Goal: Task Accomplishment & Management: Complete application form

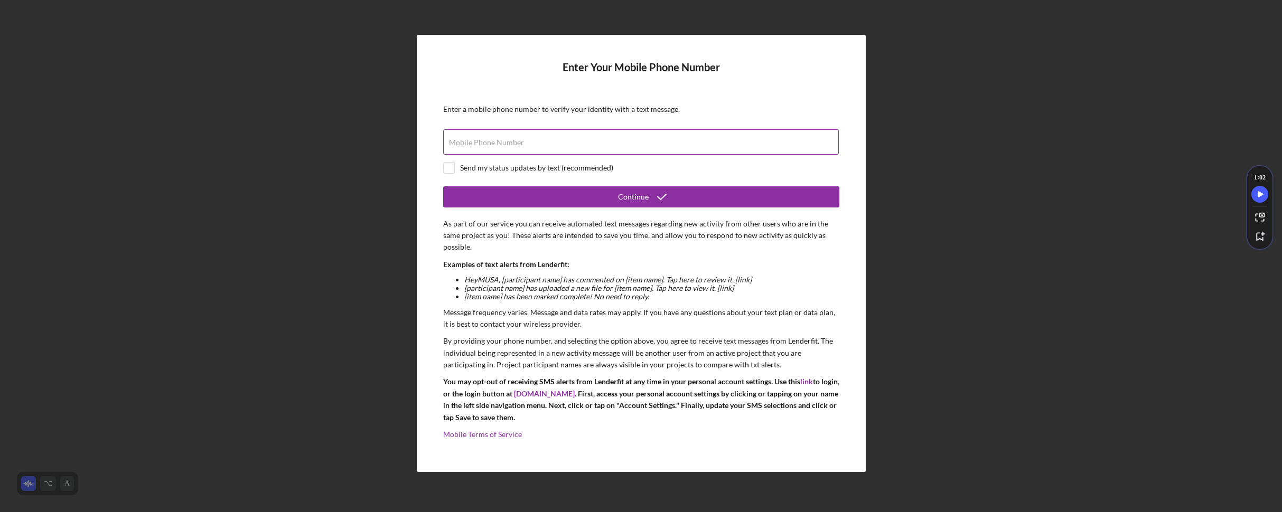
click at [552, 145] on input "Mobile Phone Number" at bounding box center [641, 141] width 396 height 25
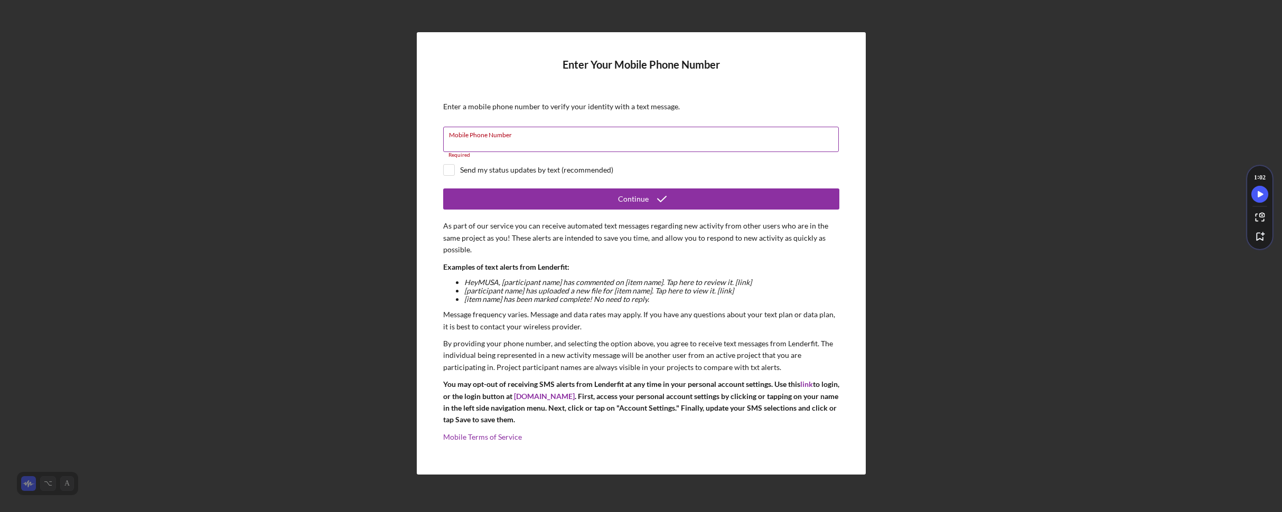
paste input "[PHONE_NUMBER]"
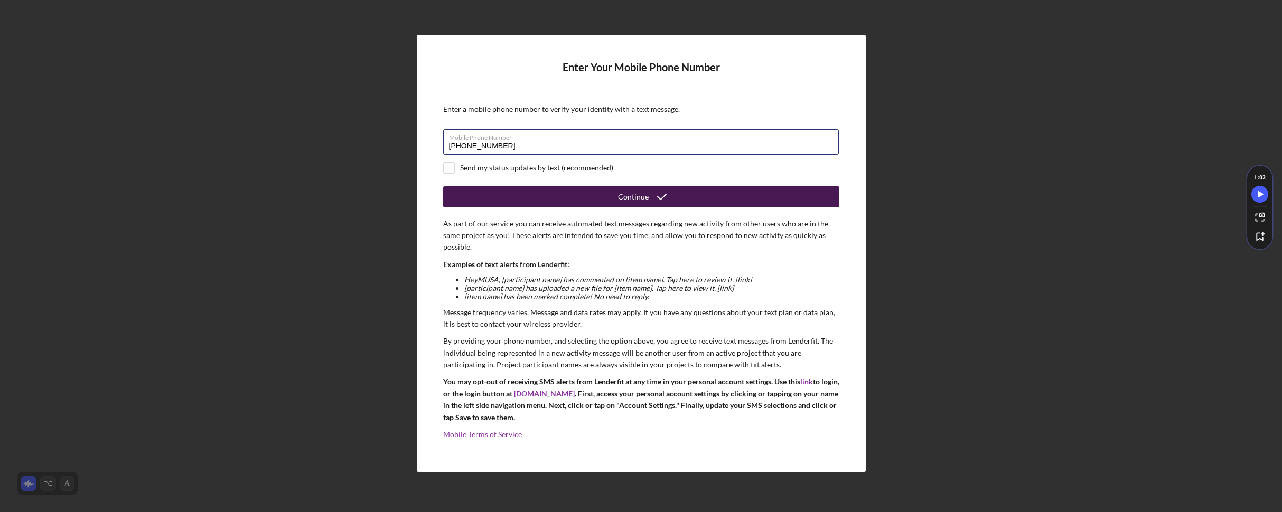
type input "[PHONE_NUMBER]"
click at [676, 200] on button "Continue" at bounding box center [641, 196] width 396 height 21
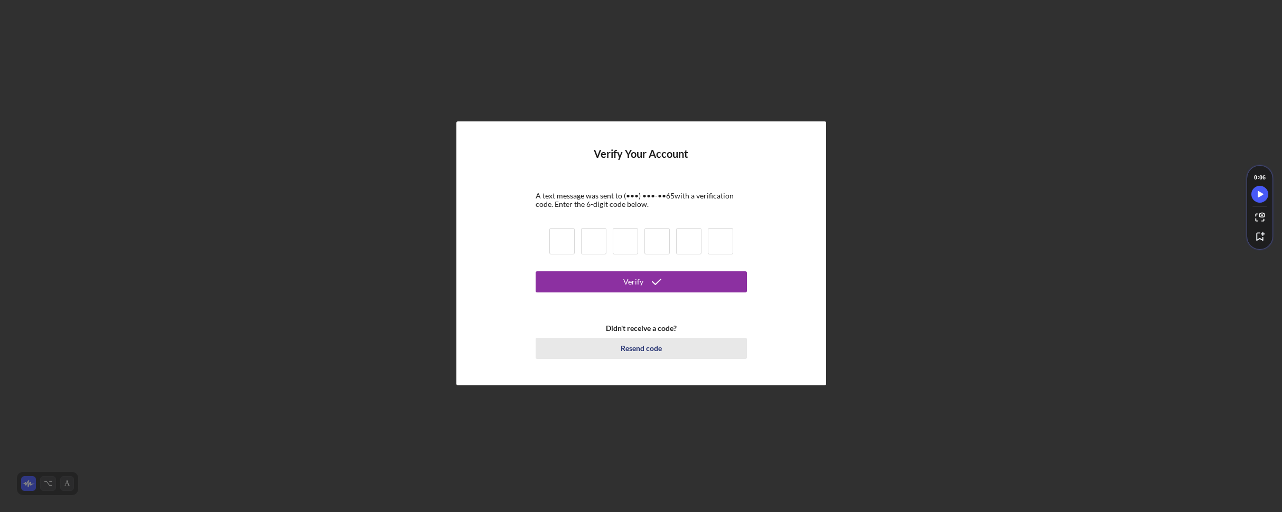
click at [655, 347] on div "Resend code" at bounding box center [641, 348] width 41 height 21
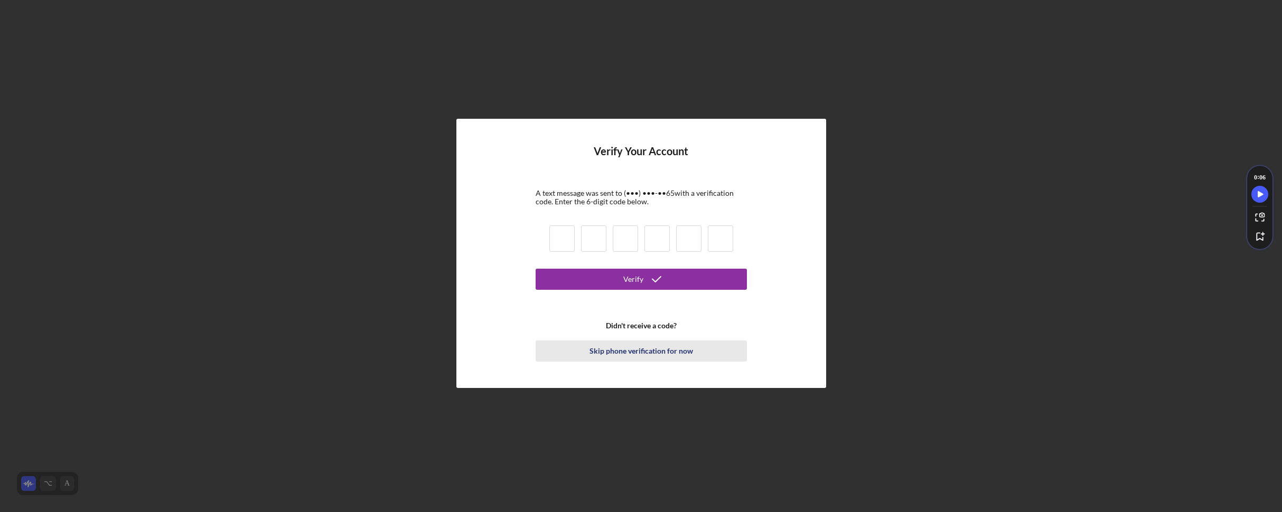
click at [642, 350] on div "Skip phone verification for now" at bounding box center [641, 351] width 104 height 21
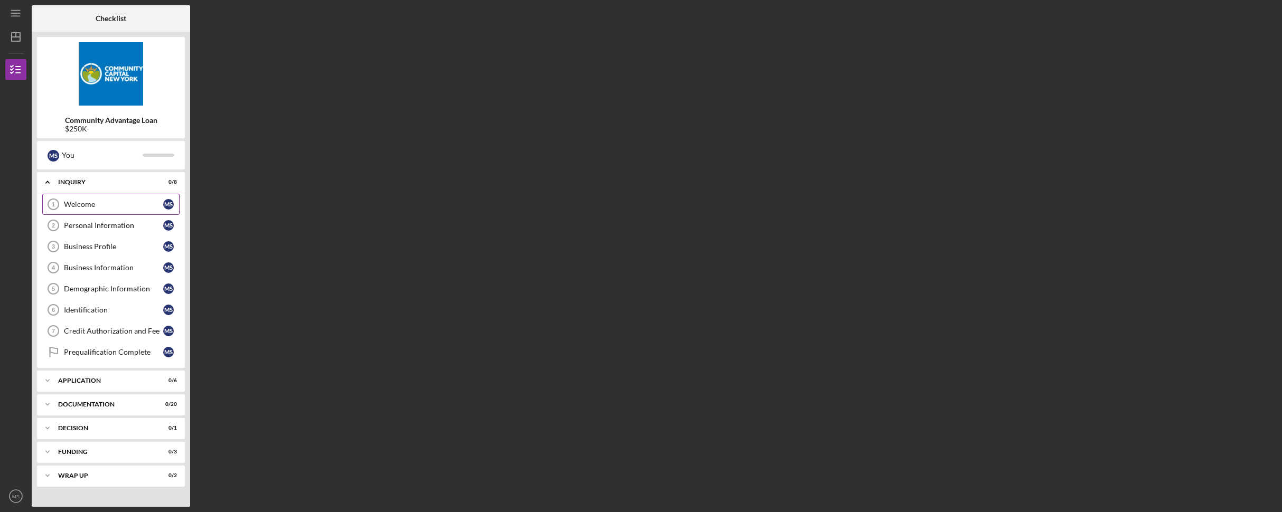
click at [118, 204] on div "Welcome" at bounding box center [113, 204] width 99 height 8
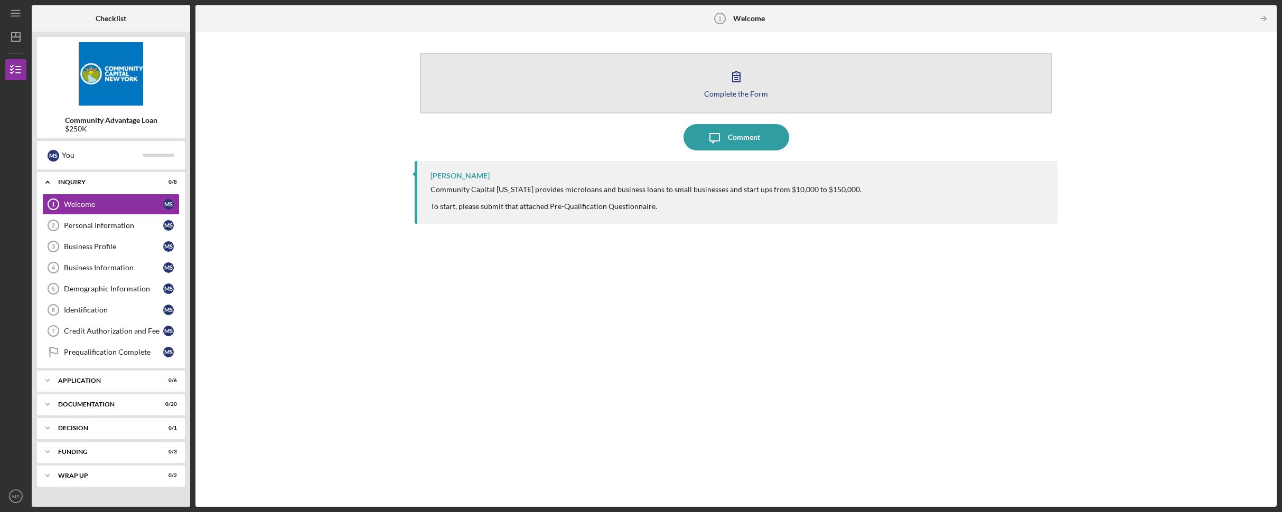
click at [722, 90] on div "Complete the Form" at bounding box center [736, 94] width 64 height 8
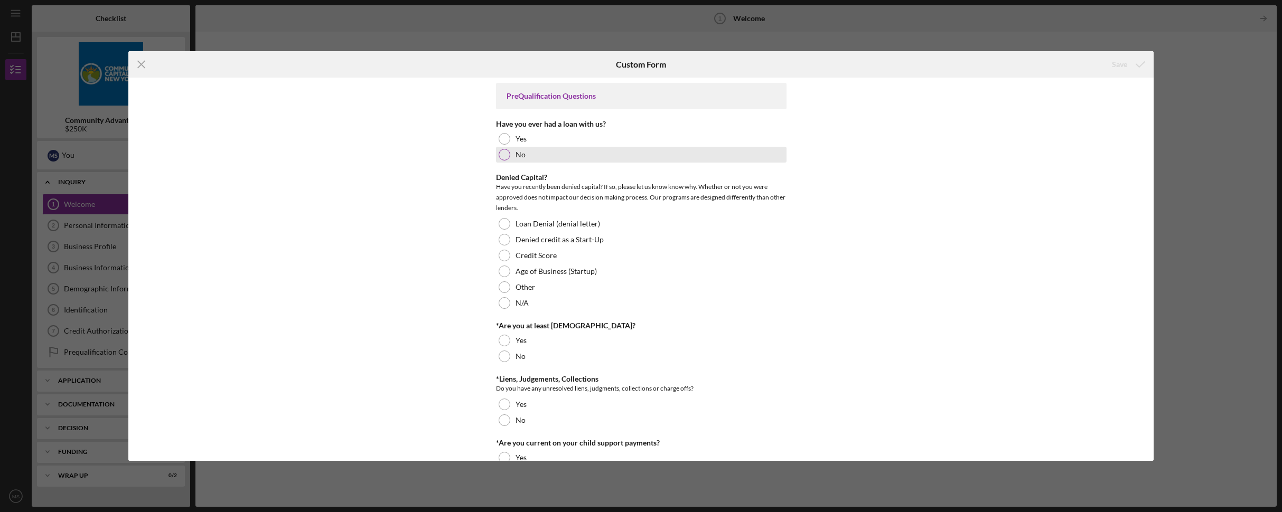
click at [501, 155] on div at bounding box center [505, 155] width 12 height 12
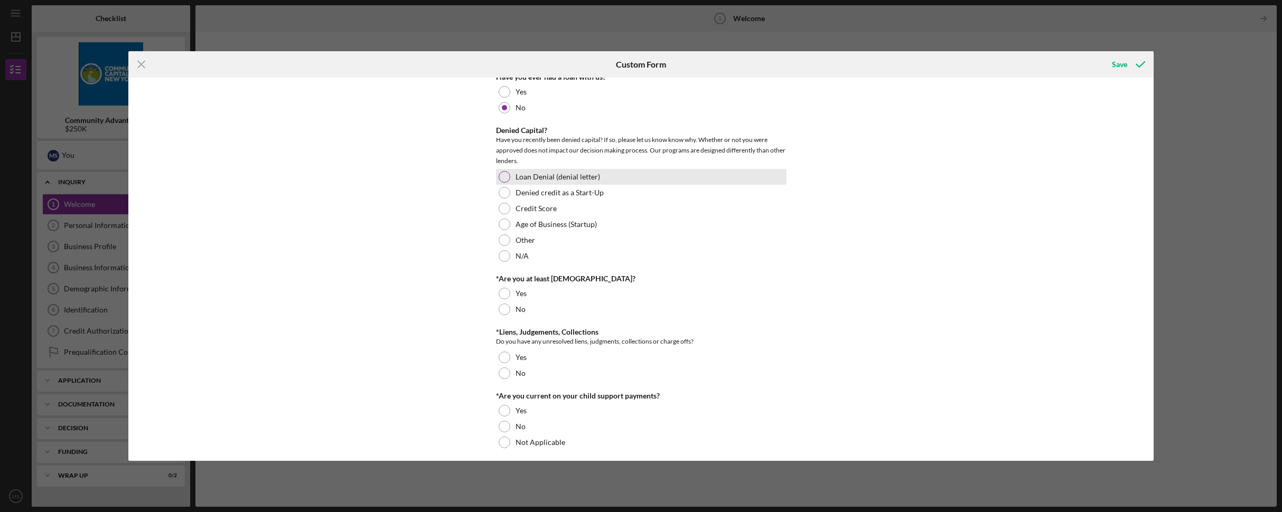
scroll to position [118, 0]
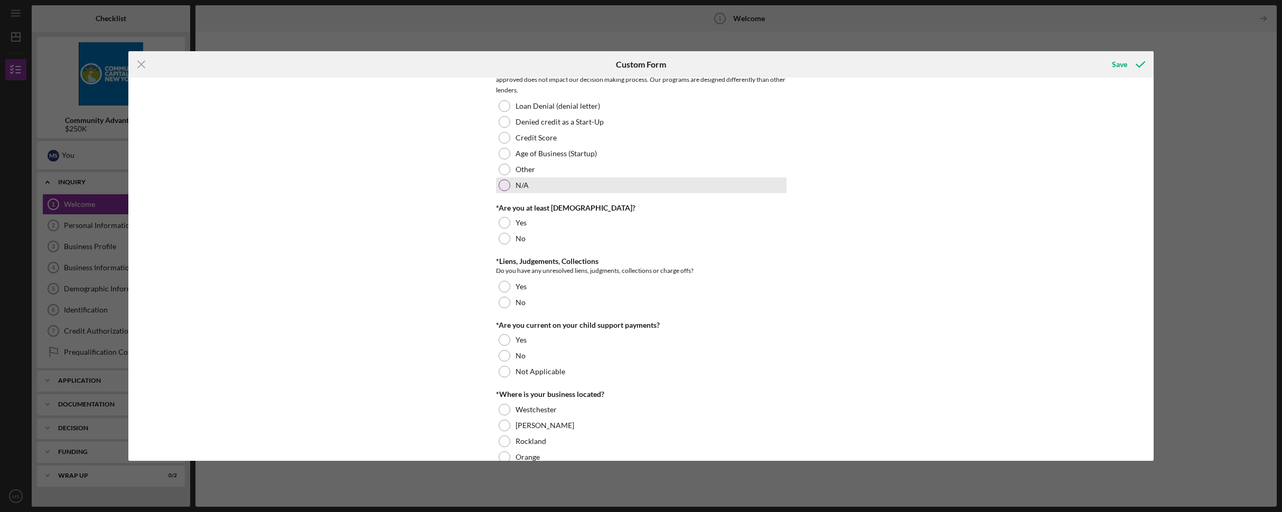
click at [508, 185] on div at bounding box center [505, 186] width 12 height 12
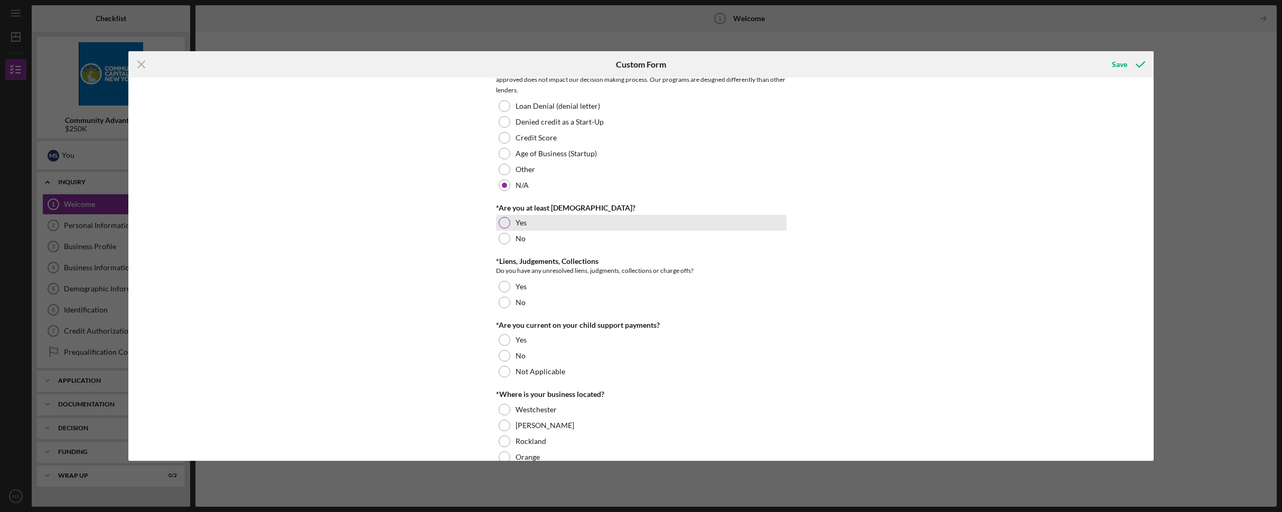
click at [502, 222] on div at bounding box center [505, 223] width 12 height 12
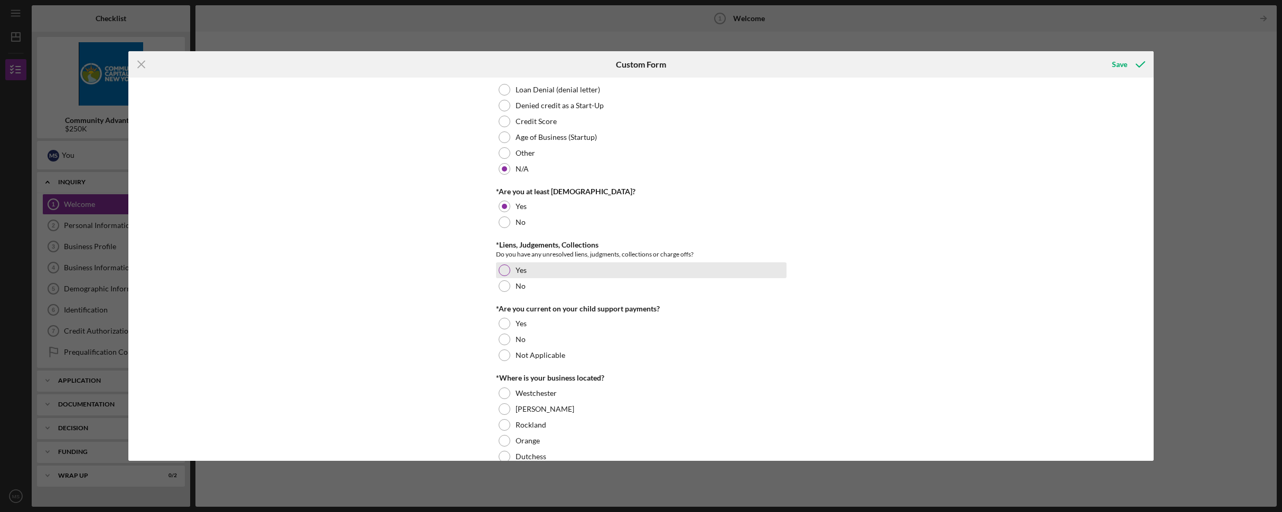
scroll to position [138, 0]
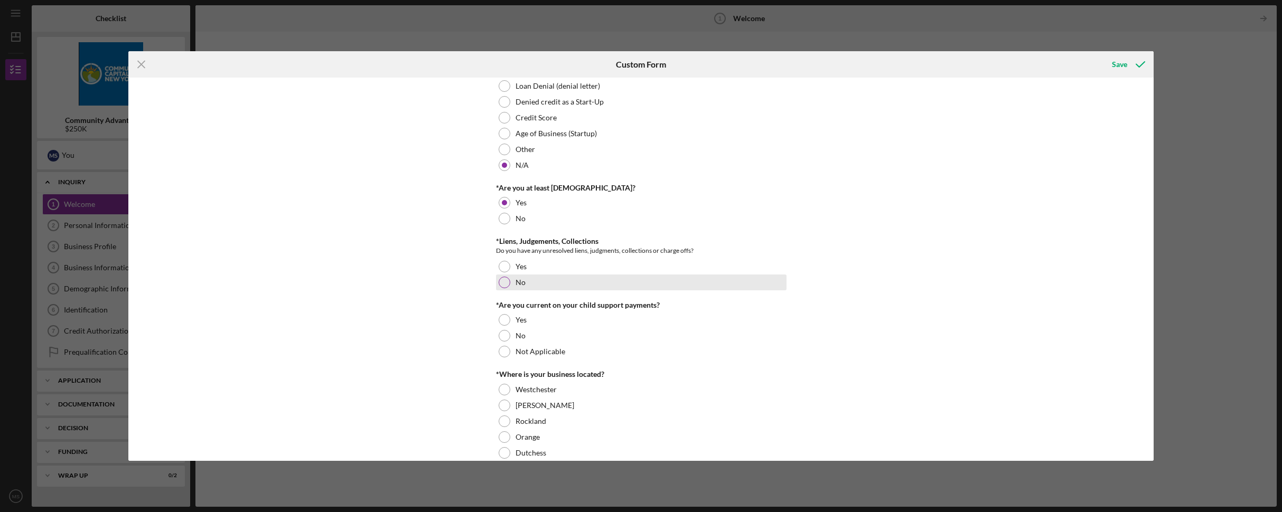
click at [508, 281] on div at bounding box center [505, 283] width 12 height 12
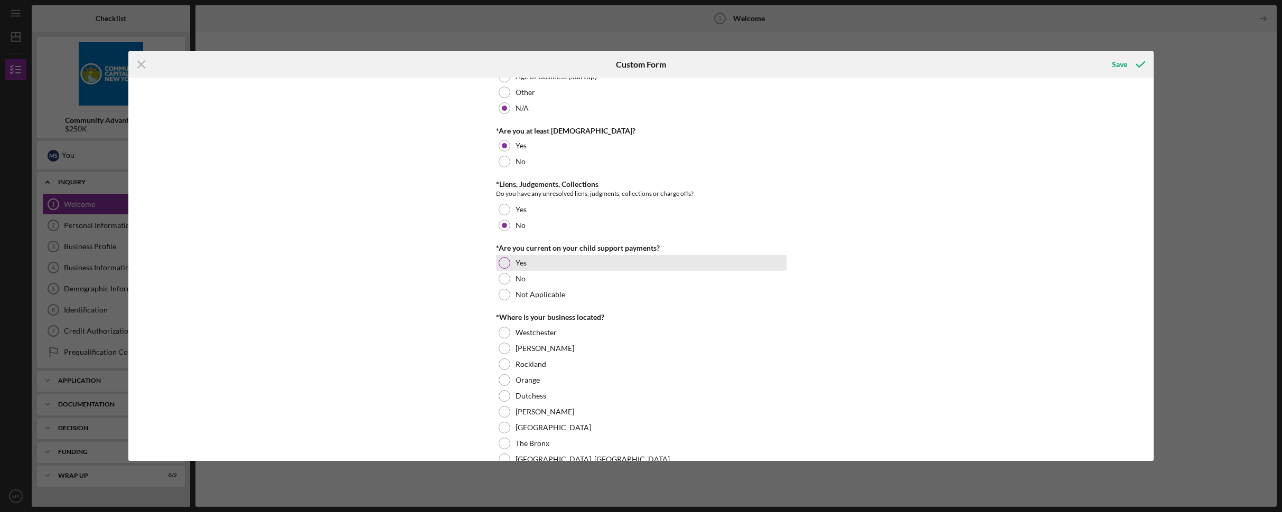
scroll to position [204, 0]
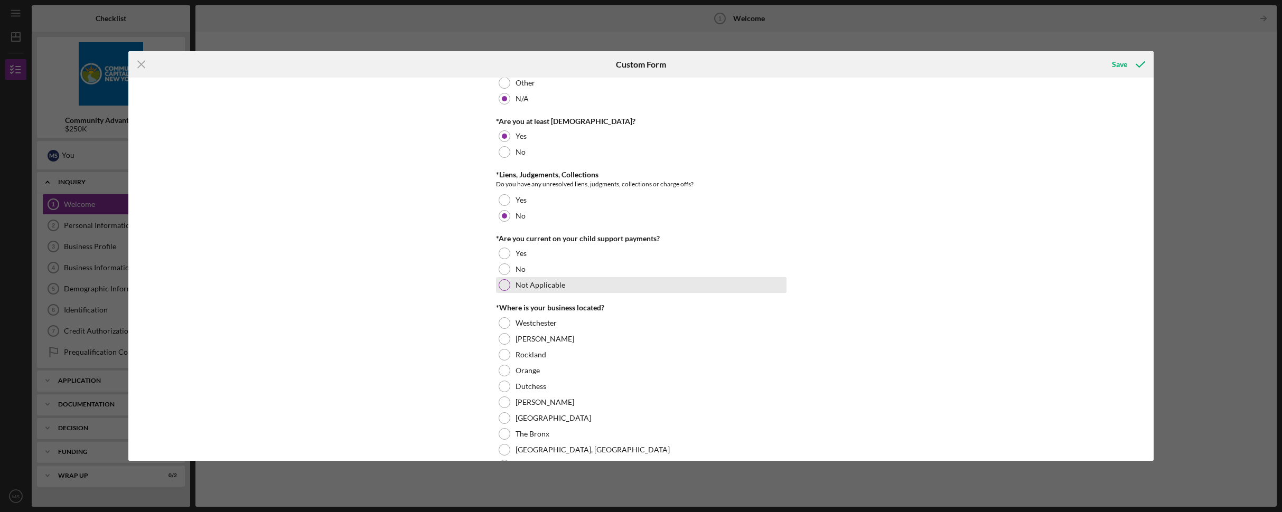
click at [504, 282] on div at bounding box center [505, 285] width 12 height 12
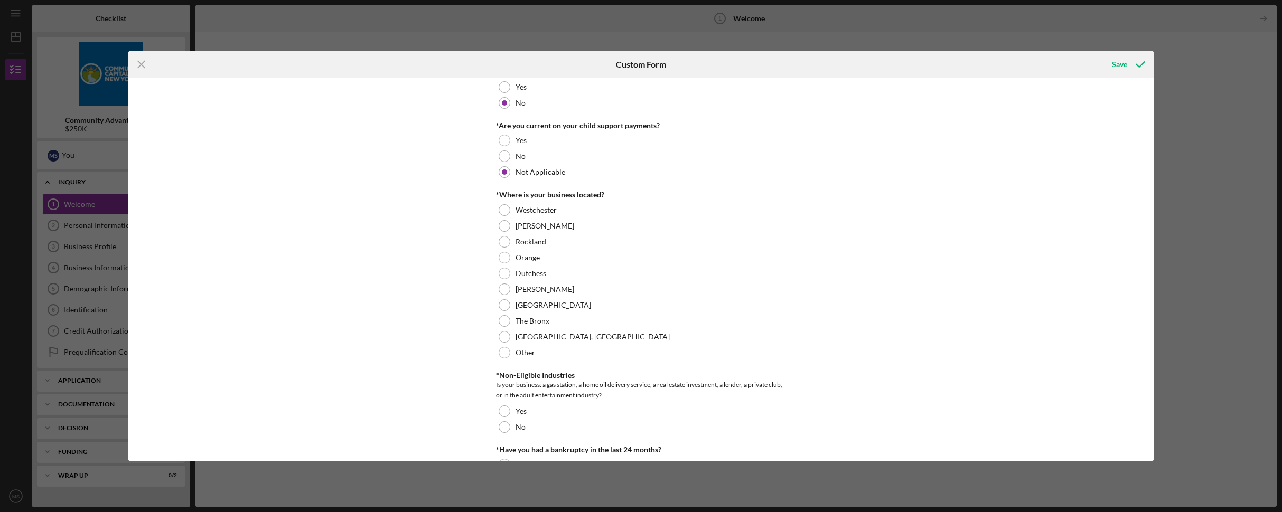
scroll to position [374, 0]
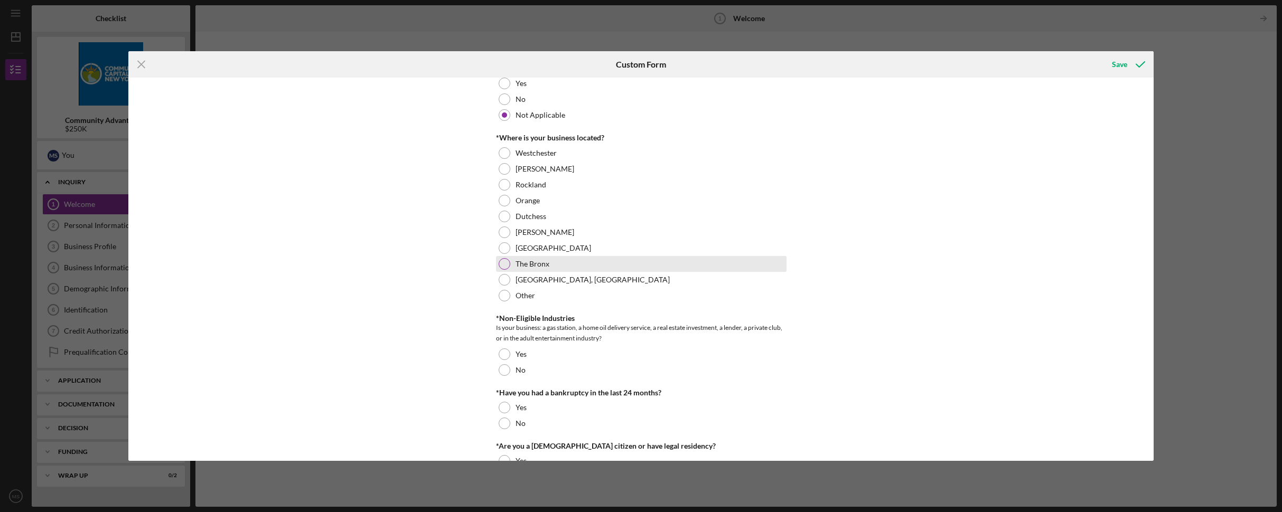
click at [502, 261] on div at bounding box center [505, 264] width 12 height 12
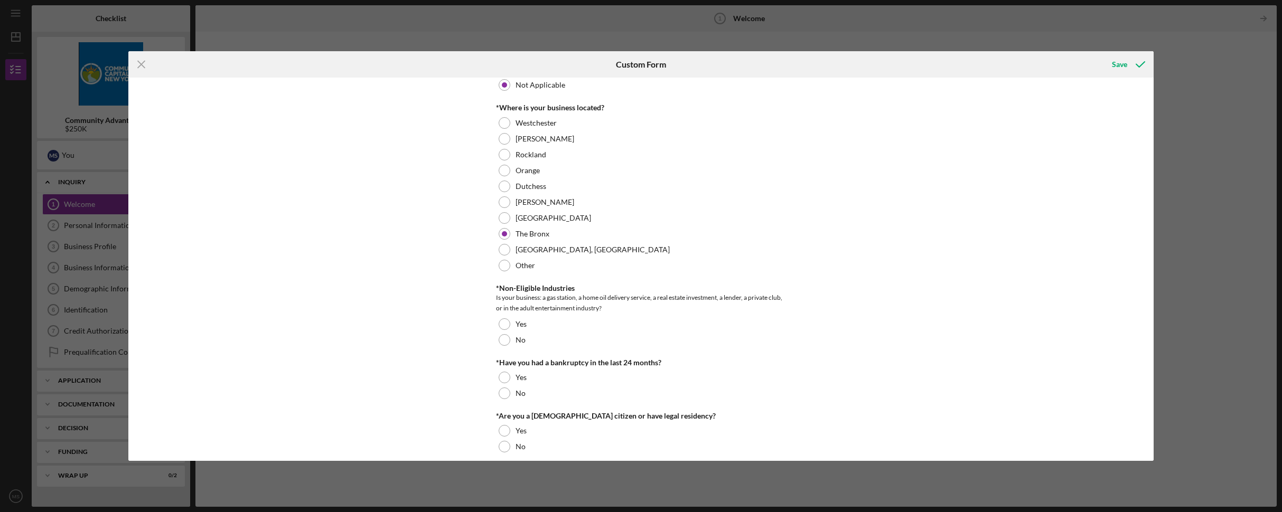
scroll to position [414, 0]
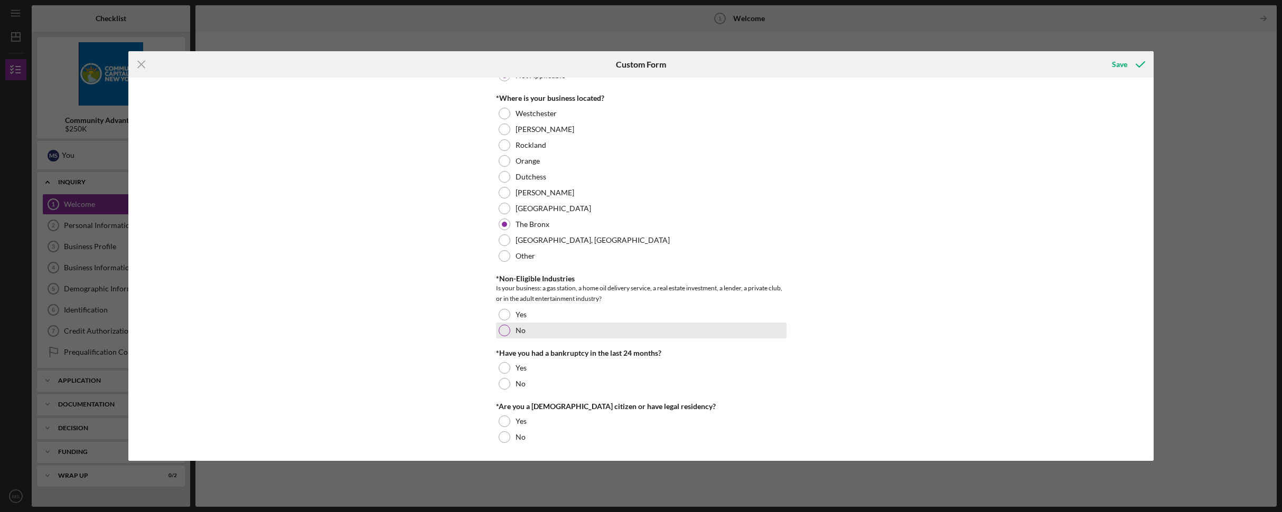
click at [506, 330] on div at bounding box center [505, 331] width 12 height 12
click at [506, 384] on div at bounding box center [505, 384] width 12 height 12
click at [504, 422] on div at bounding box center [505, 422] width 12 height 12
click at [1118, 62] on div "Save" at bounding box center [1119, 64] width 15 height 21
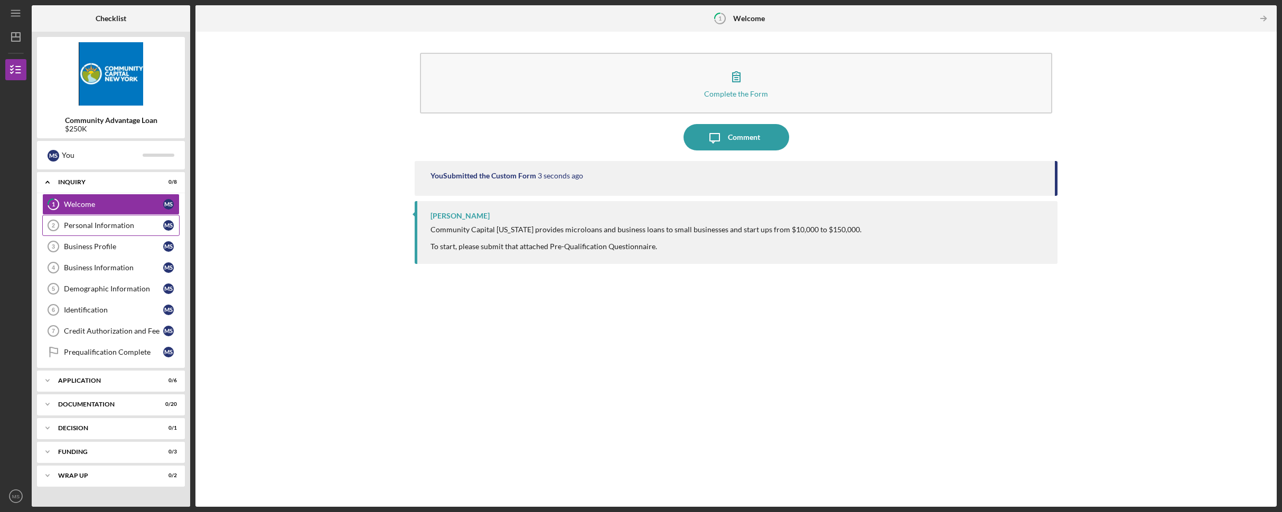
click at [97, 228] on div "Personal Information" at bounding box center [113, 225] width 99 height 8
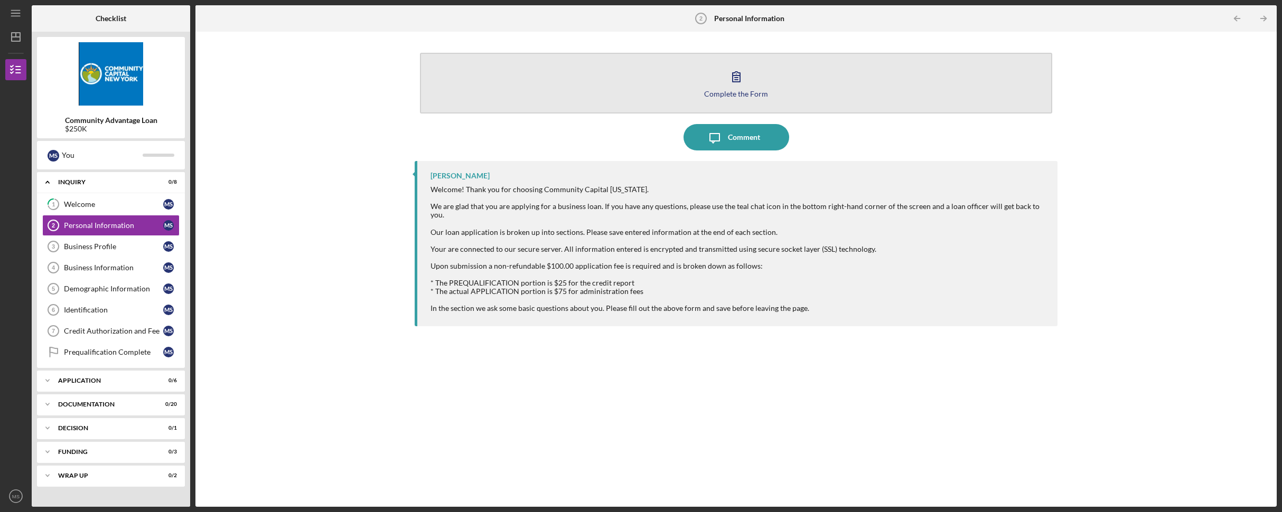
click at [730, 83] on icon "button" at bounding box center [736, 76] width 26 height 26
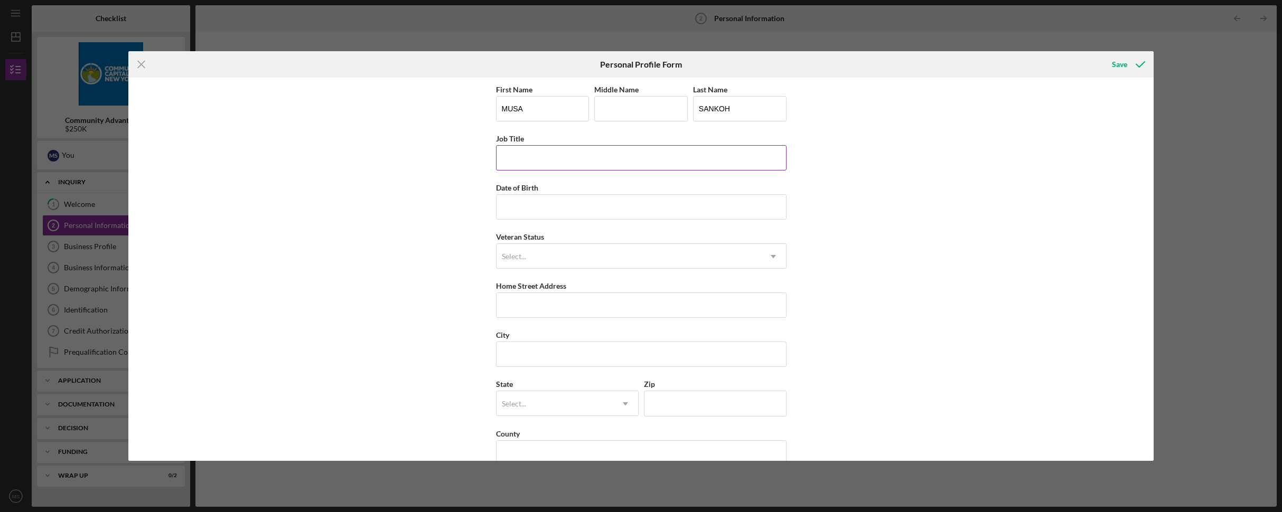
click at [609, 156] on input "Job Title" at bounding box center [641, 157] width 290 height 25
type input "W"
type input "Owner"
click at [622, 214] on input "Date of Birth" at bounding box center [641, 206] width 290 height 25
type input "[DATE]"
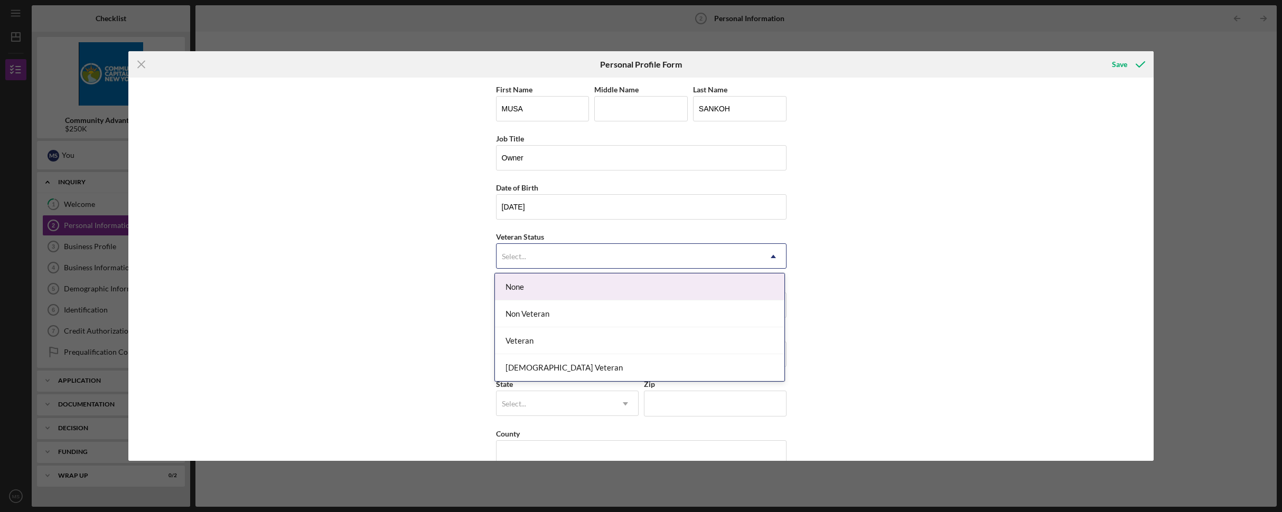
click at [622, 262] on div "Select..." at bounding box center [628, 257] width 264 height 24
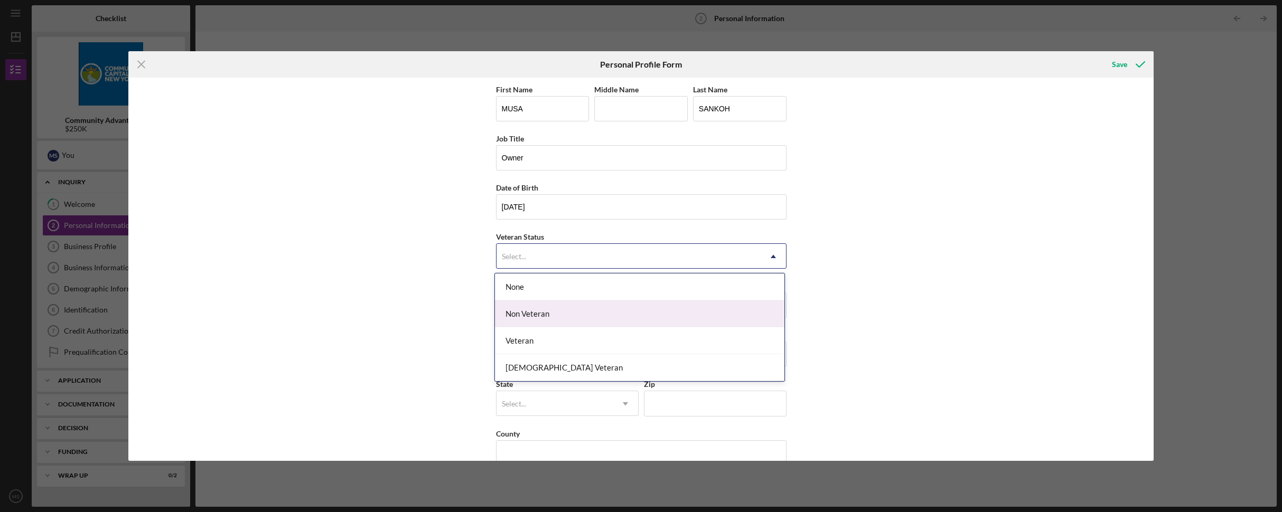
click at [580, 316] on div "Non Veteran" at bounding box center [639, 313] width 289 height 27
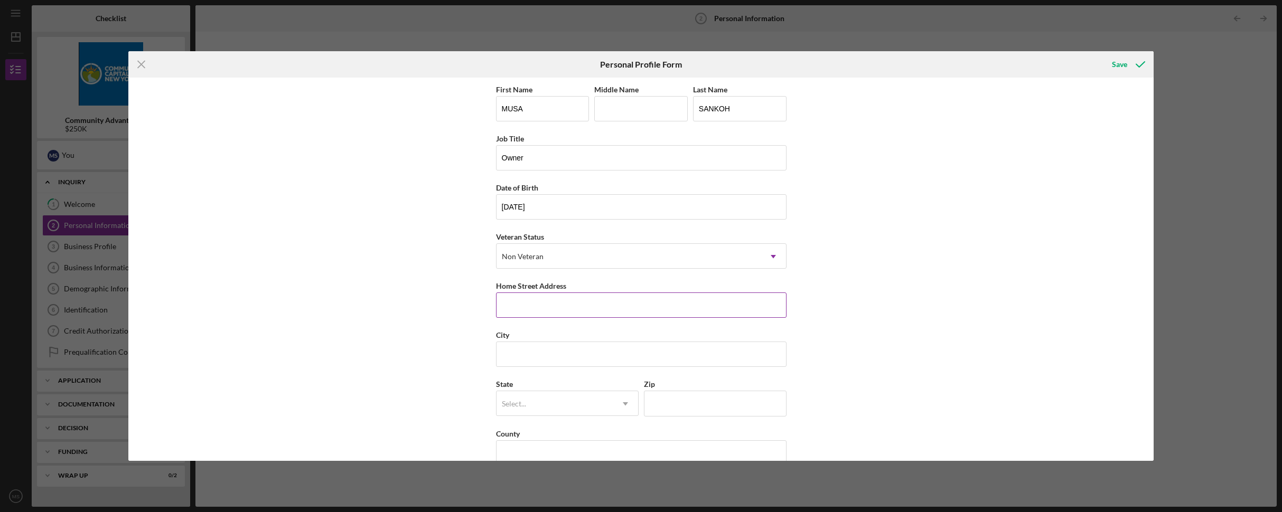
click at [578, 310] on input "Home Street Address" at bounding box center [641, 305] width 290 height 25
type input "[STREET_ADDRESS] 6A"
click at [563, 360] on input "City" at bounding box center [641, 354] width 290 height 25
type input "[GEOGRAPHIC_DATA]"
click at [526, 401] on div "Select..." at bounding box center [554, 404] width 116 height 24
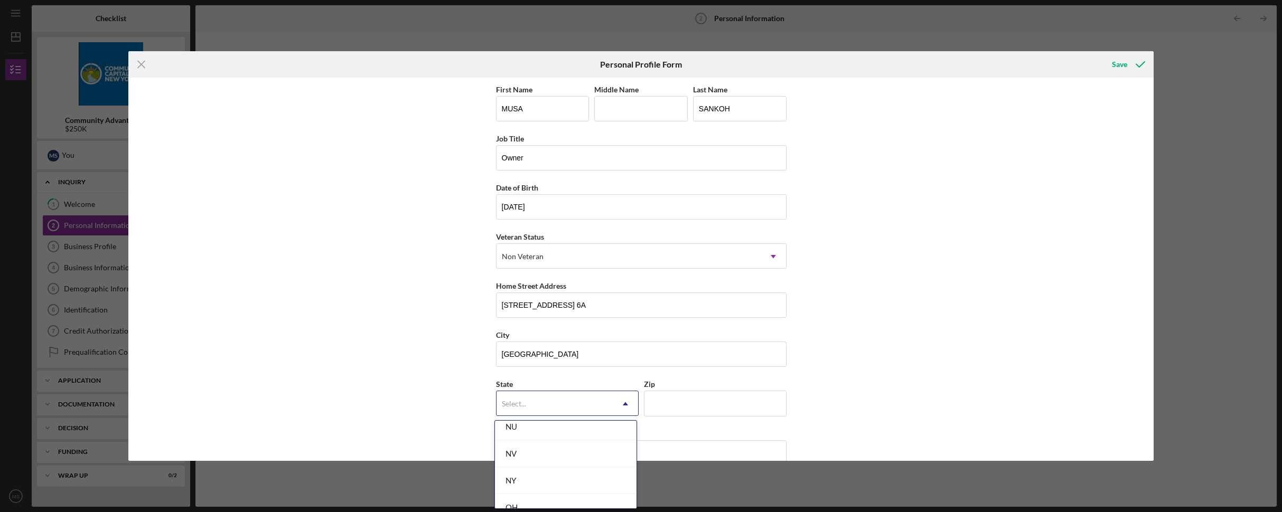
scroll to position [1350, 0]
click at [547, 462] on div "NY" at bounding box center [566, 458] width 142 height 27
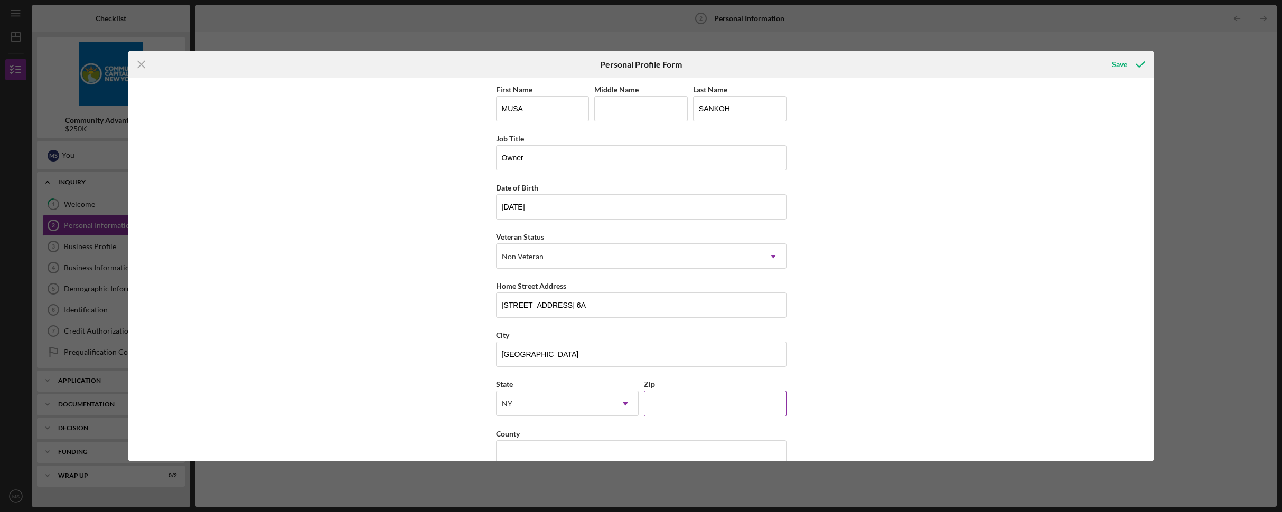
click at [673, 401] on input "Zip" at bounding box center [715, 403] width 143 height 25
type input "10029"
click at [592, 457] on input "County" at bounding box center [641, 452] width 290 height 25
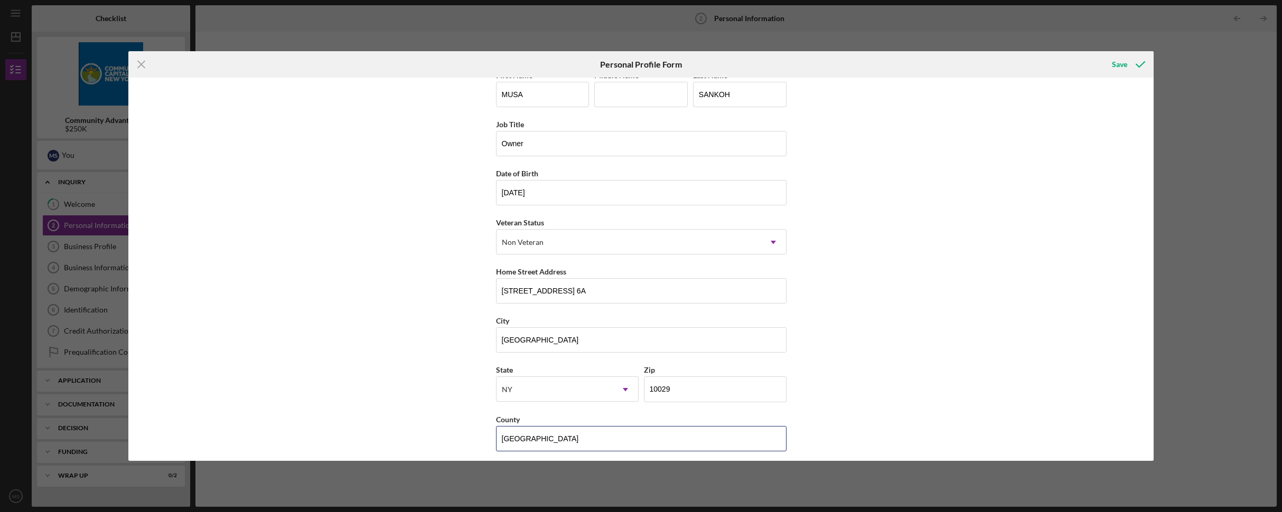
scroll to position [21, 0]
type input "[GEOGRAPHIC_DATA]"
click at [1124, 63] on div "Save" at bounding box center [1119, 64] width 15 height 21
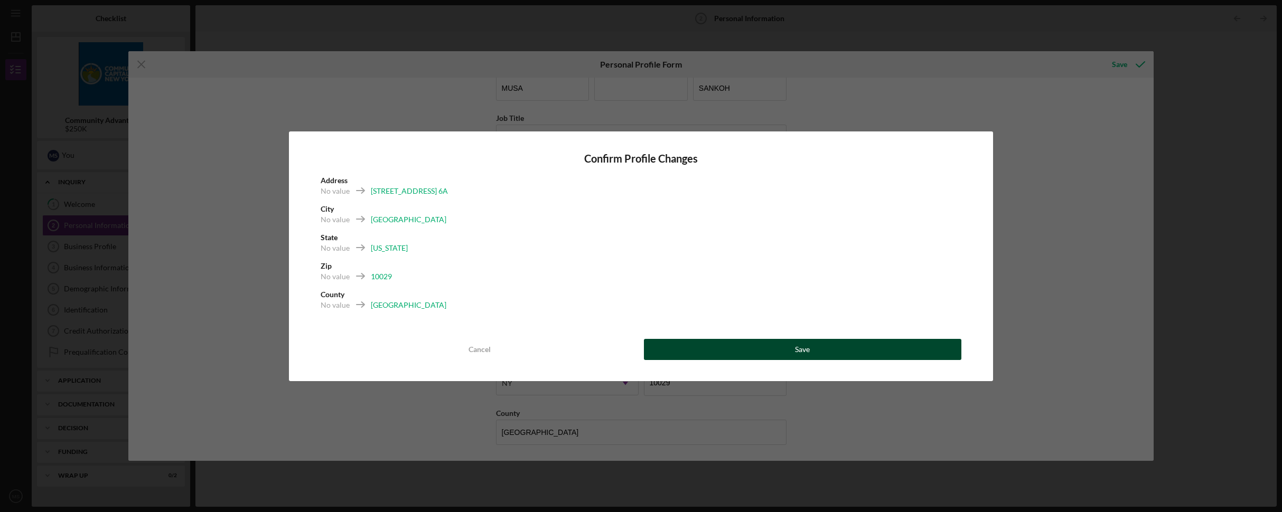
click at [804, 343] on div "Save" at bounding box center [802, 349] width 15 height 21
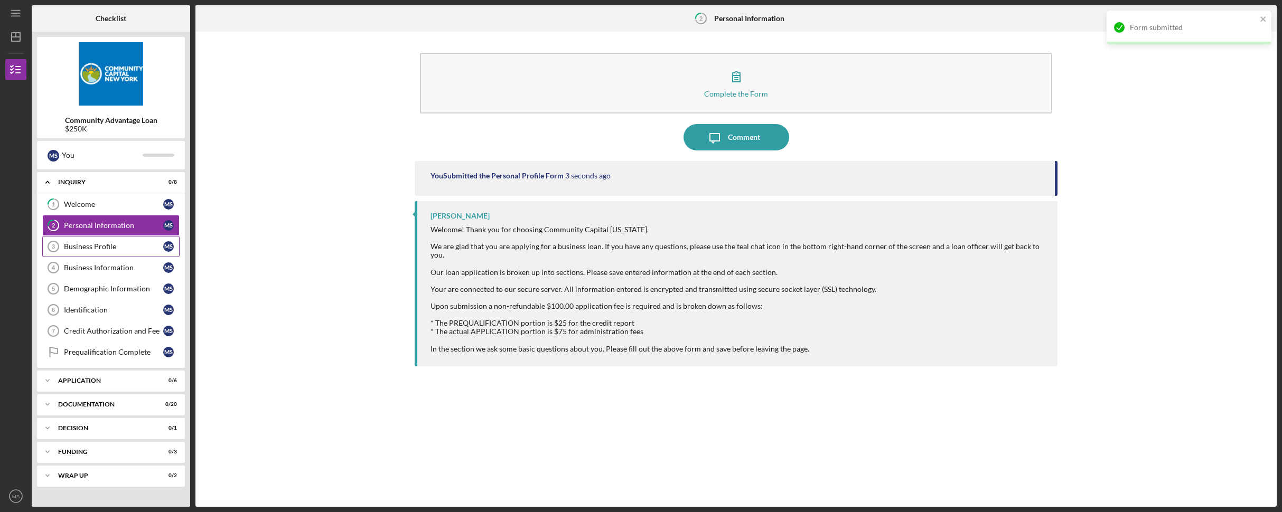
click at [79, 245] on div "Business Profile" at bounding box center [113, 246] width 99 height 8
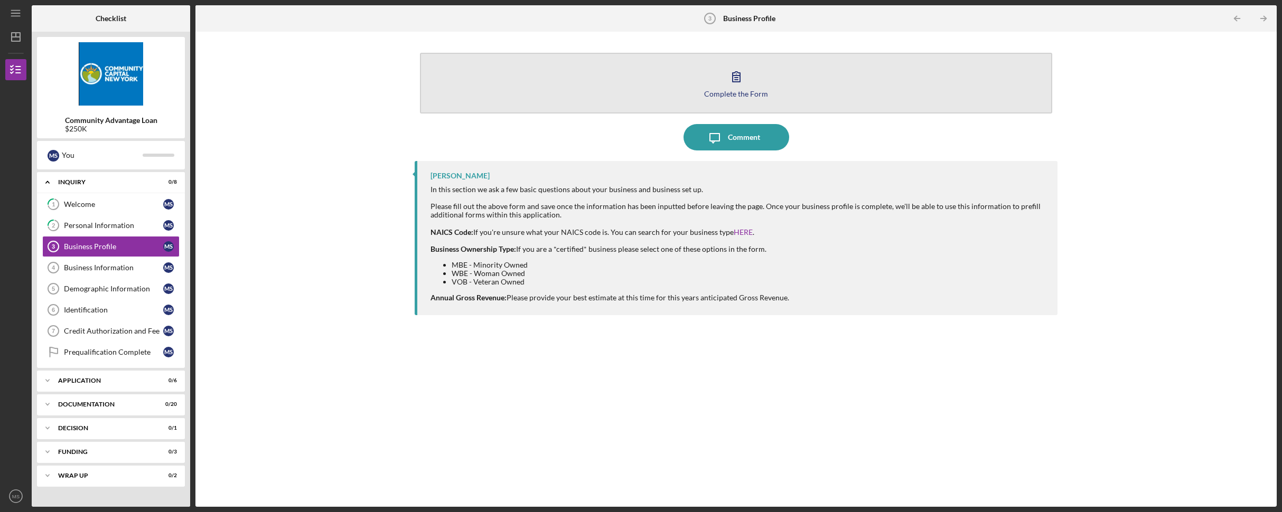
click at [662, 87] on button "Complete the Form Form" at bounding box center [736, 83] width 632 height 61
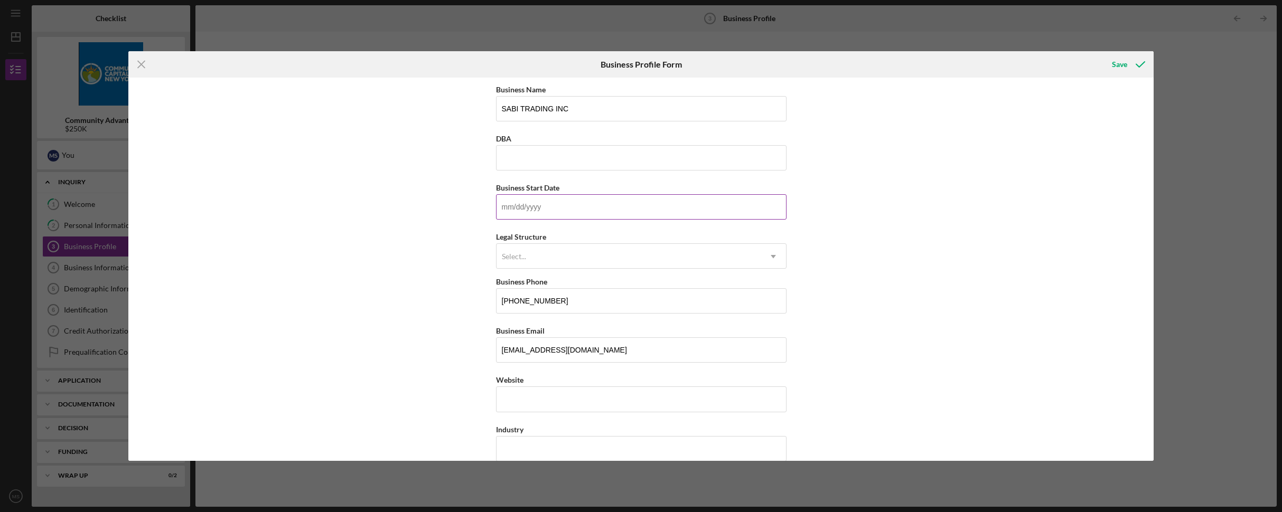
click at [585, 204] on input "Business Start Date" at bounding box center [641, 206] width 290 height 25
click at [565, 207] on input "Business Start Date" at bounding box center [641, 206] width 290 height 25
type input "[DATE]"
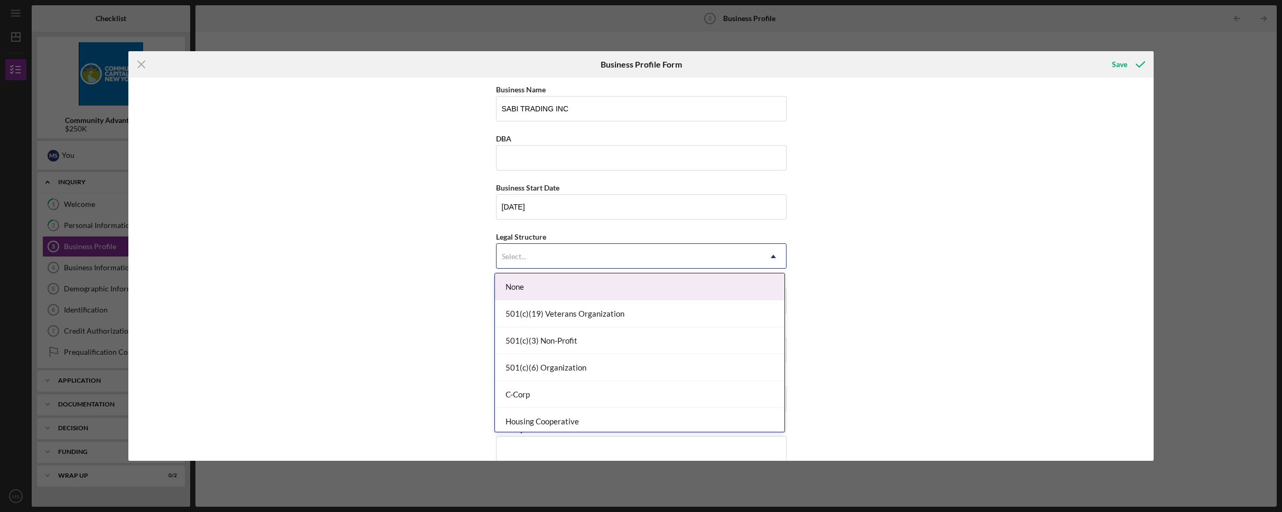
click at [565, 247] on div "Select..." at bounding box center [628, 257] width 264 height 24
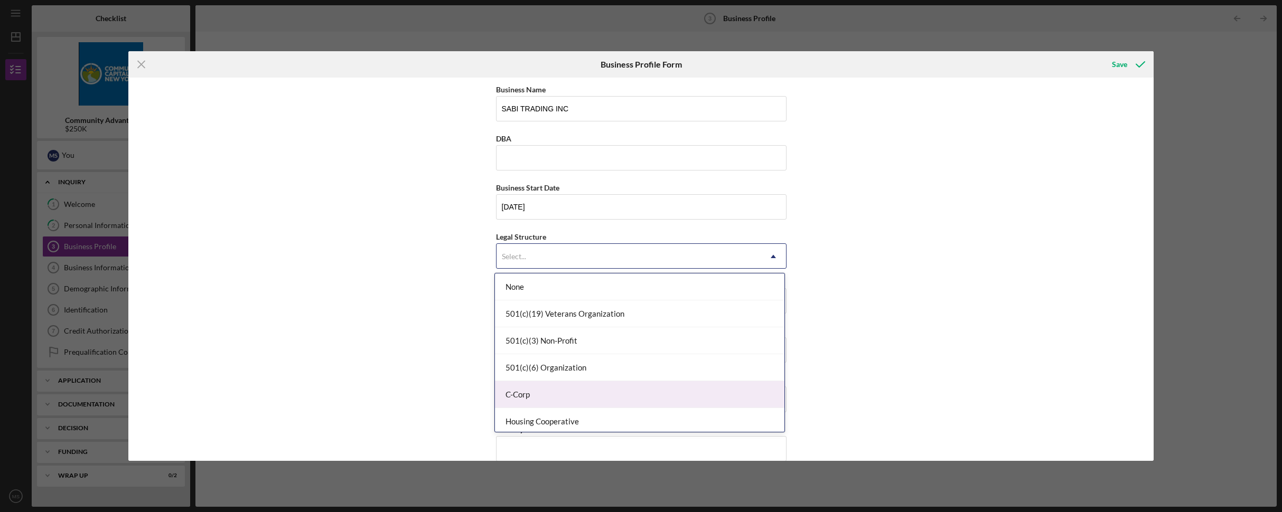
click at [551, 391] on div "C-Corp" at bounding box center [639, 394] width 289 height 27
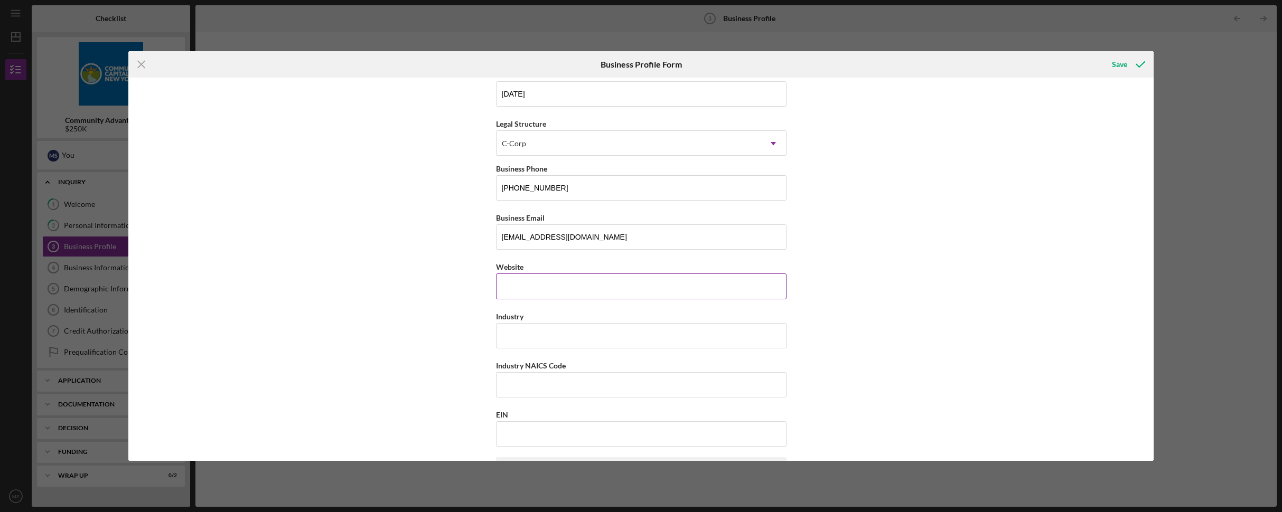
scroll to position [116, 0]
click at [624, 336] on input "Industry" at bounding box center [641, 332] width 290 height 25
click at [539, 333] on input "Industry" at bounding box center [641, 332] width 290 height 25
type input "s"
type input "S"
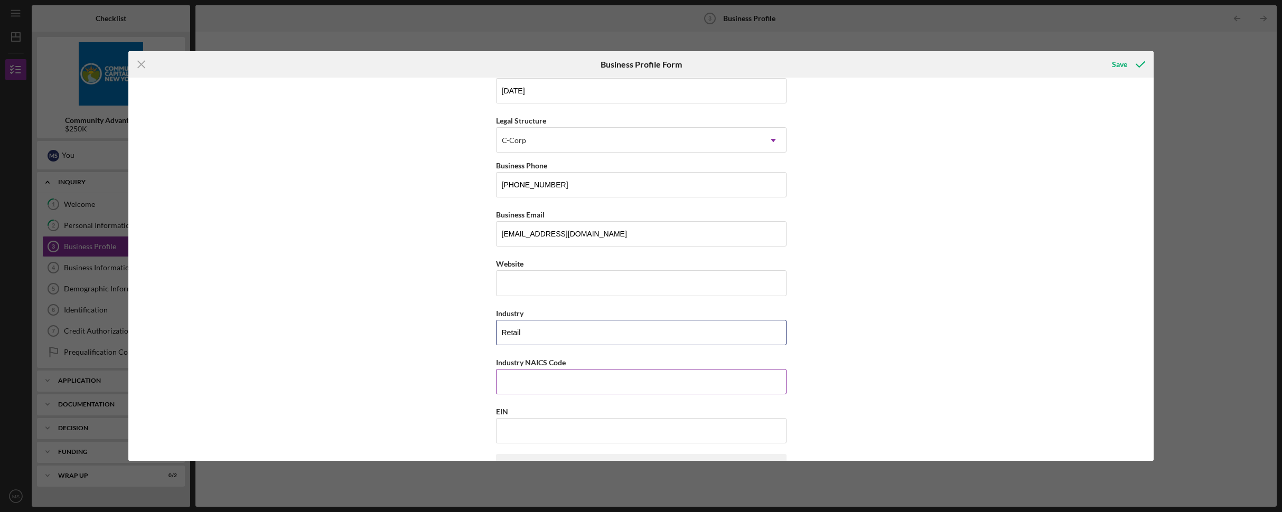
type input "Retail"
click at [566, 385] on input "Industry NAICS Code" at bounding box center [641, 381] width 290 height 25
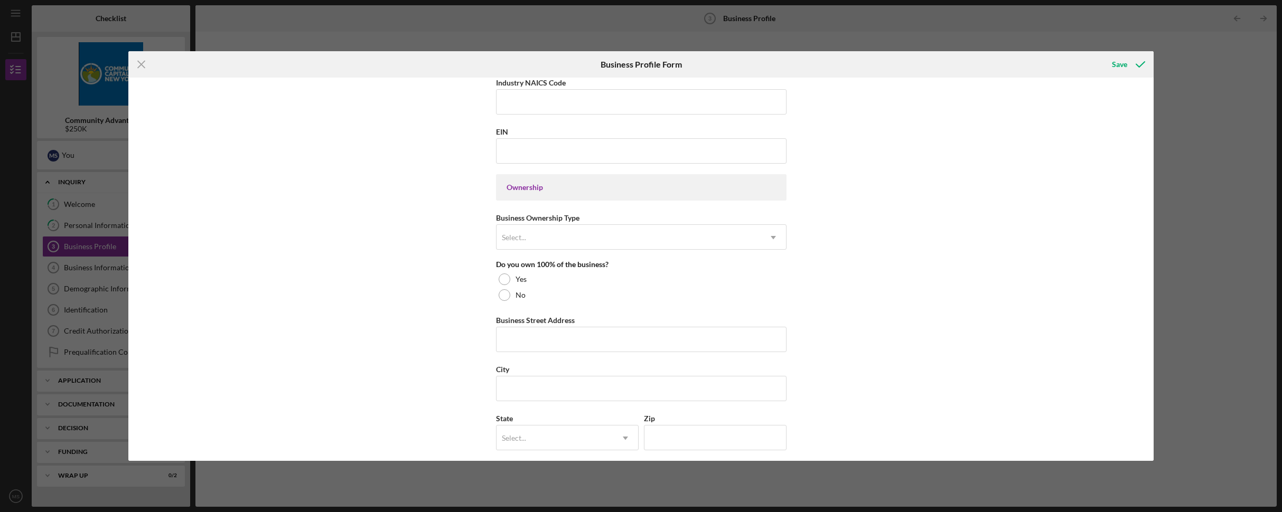
scroll to position [400, 0]
click at [554, 145] on input "EIN" at bounding box center [641, 146] width 290 height 25
click at [525, 143] on input "EIN" at bounding box center [641, 146] width 290 height 25
type input "[US_EMPLOYER_IDENTIFICATION_NUMBER]"
click at [559, 230] on div "Select..." at bounding box center [628, 233] width 264 height 24
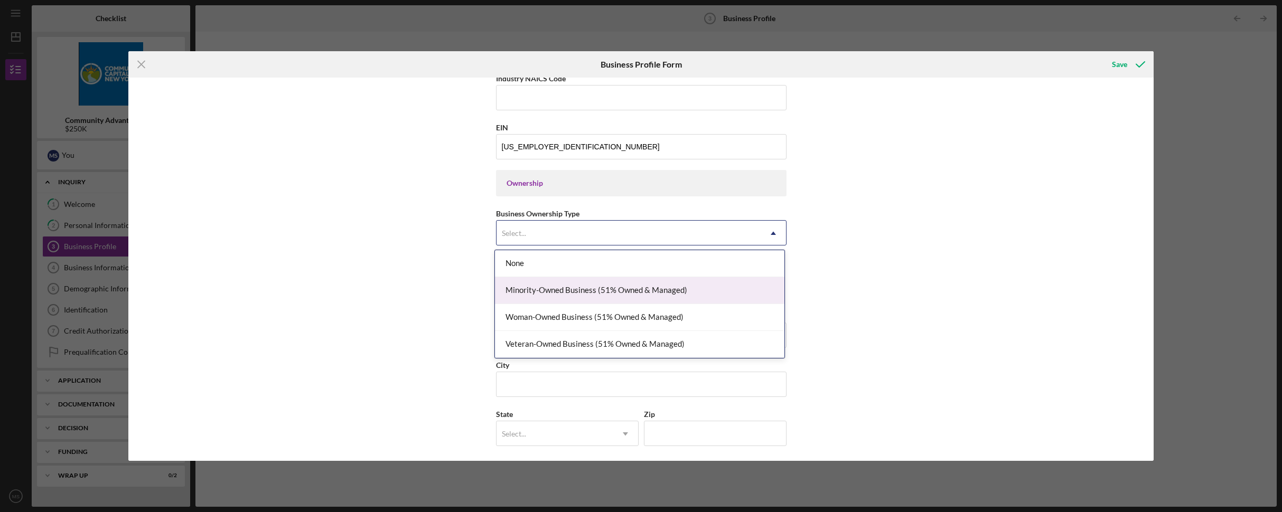
click at [597, 292] on div "Minority-Owned Business (51% Owned & Managed)" at bounding box center [639, 290] width 289 height 27
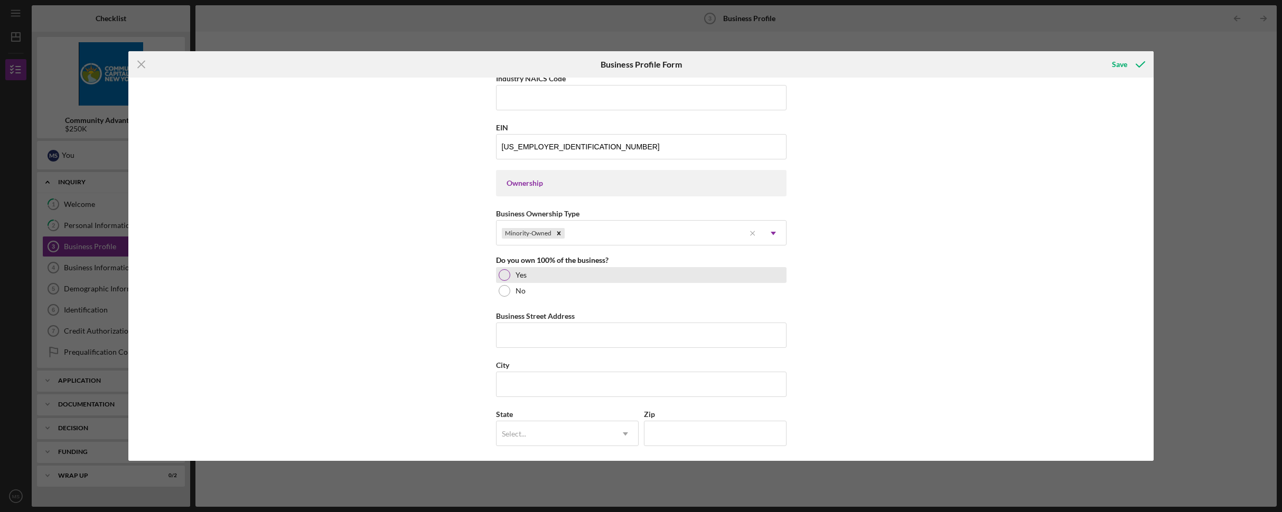
click at [504, 274] on div at bounding box center [505, 275] width 12 height 12
click at [558, 335] on input "Business Street Address" at bounding box center [641, 335] width 290 height 25
type input "1"
type input "[GEOGRAPHIC_DATA][PERSON_NAME]"
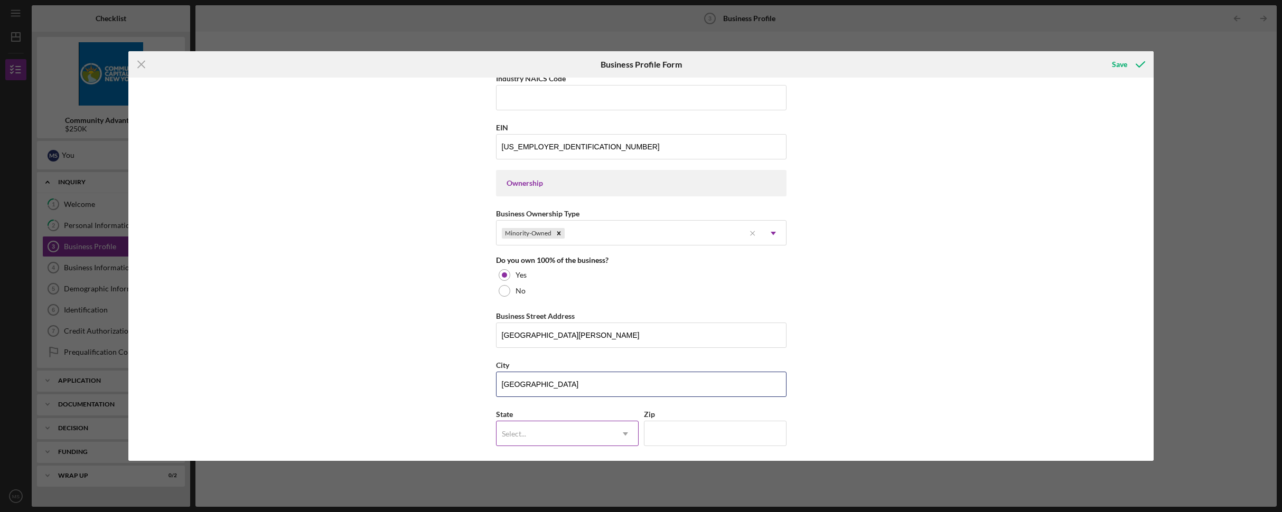
type input "[GEOGRAPHIC_DATA]"
click at [515, 433] on div "Select..." at bounding box center [514, 434] width 24 height 8
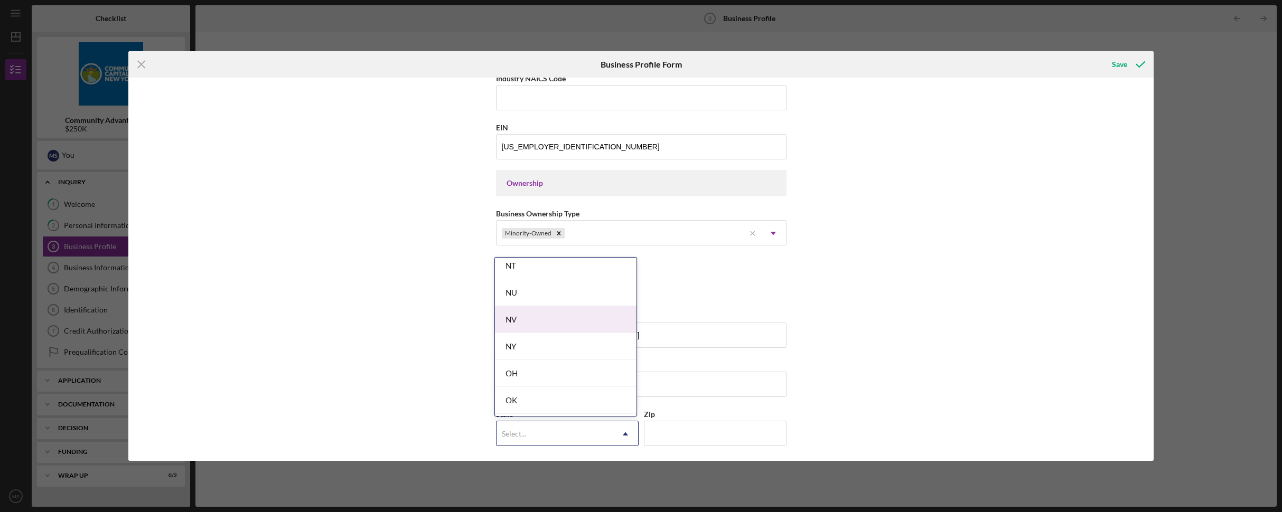
scroll to position [1307, 0]
click at [555, 342] on div "NY" at bounding box center [566, 337] width 142 height 27
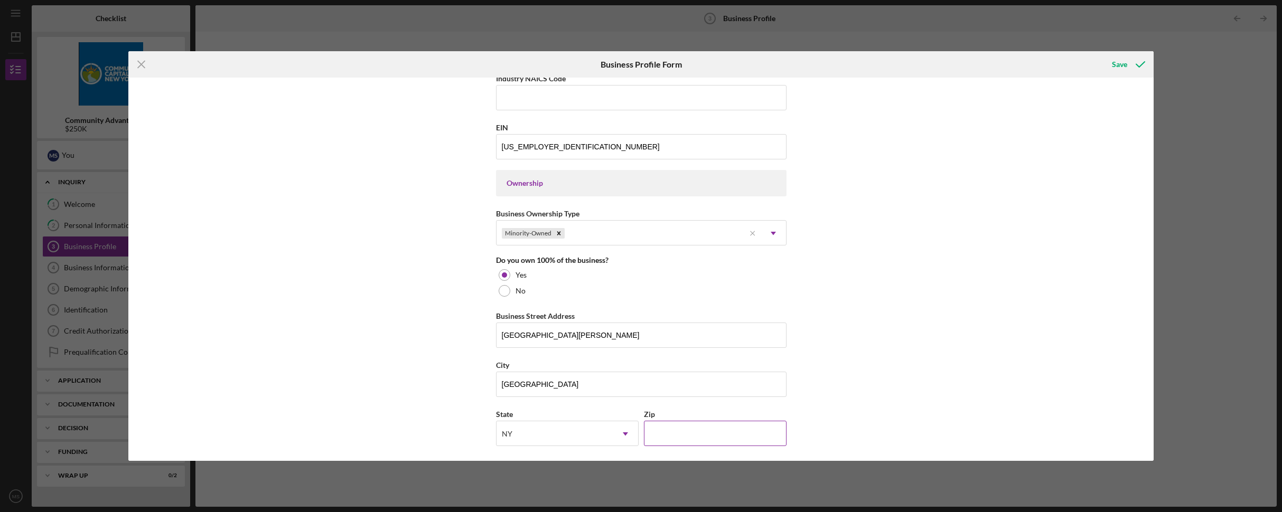
click at [686, 426] on input "Zip" at bounding box center [715, 433] width 143 height 25
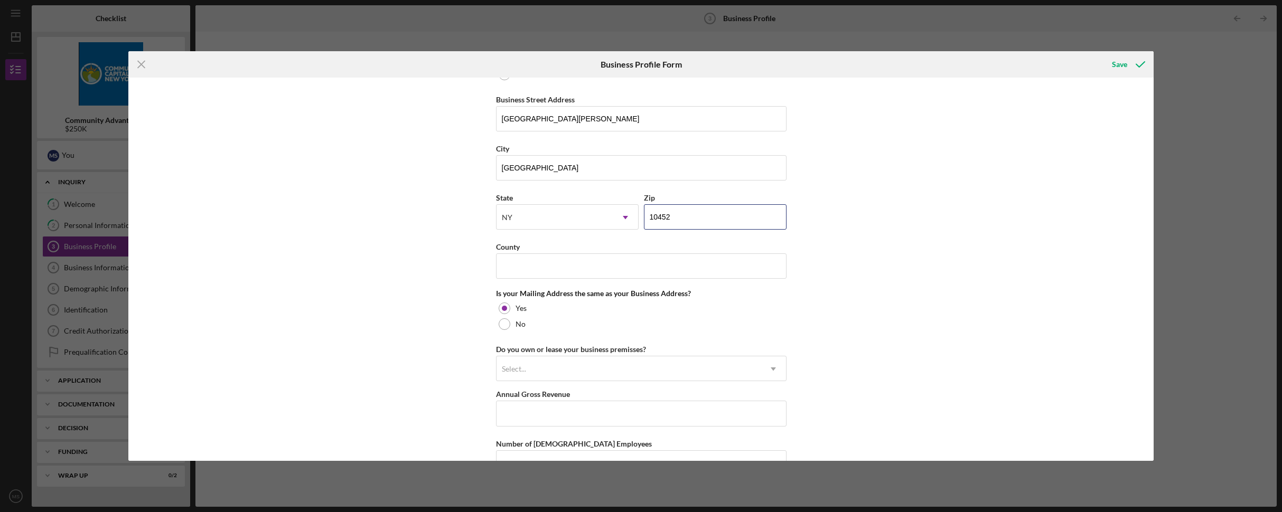
scroll to position [697, 0]
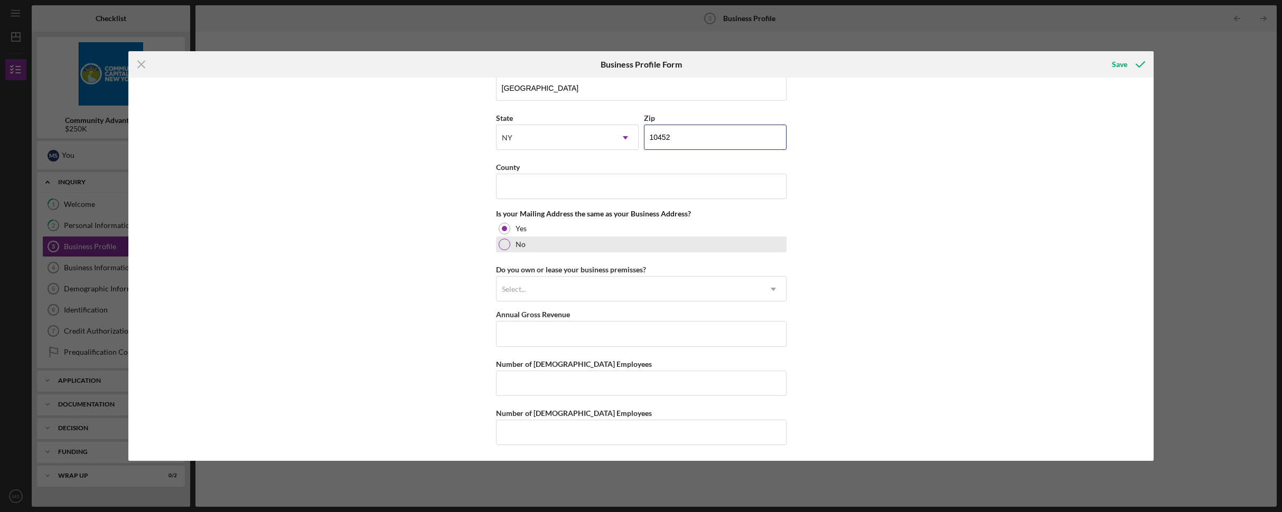
type input "10452"
click at [506, 244] on div at bounding box center [505, 245] width 12 height 12
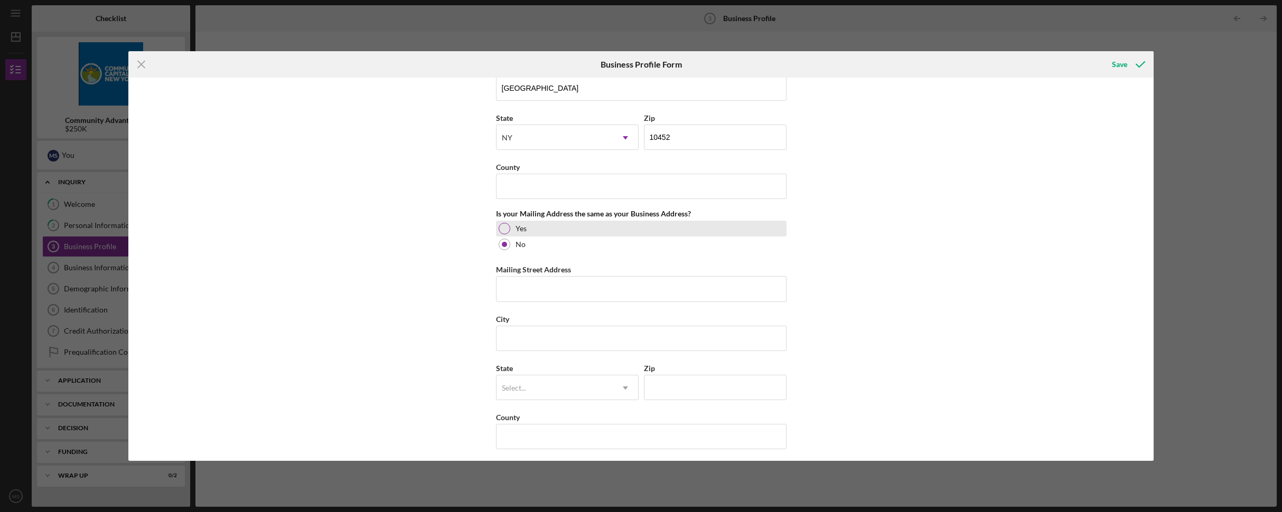
click at [511, 223] on div "Yes" at bounding box center [641, 229] width 290 height 16
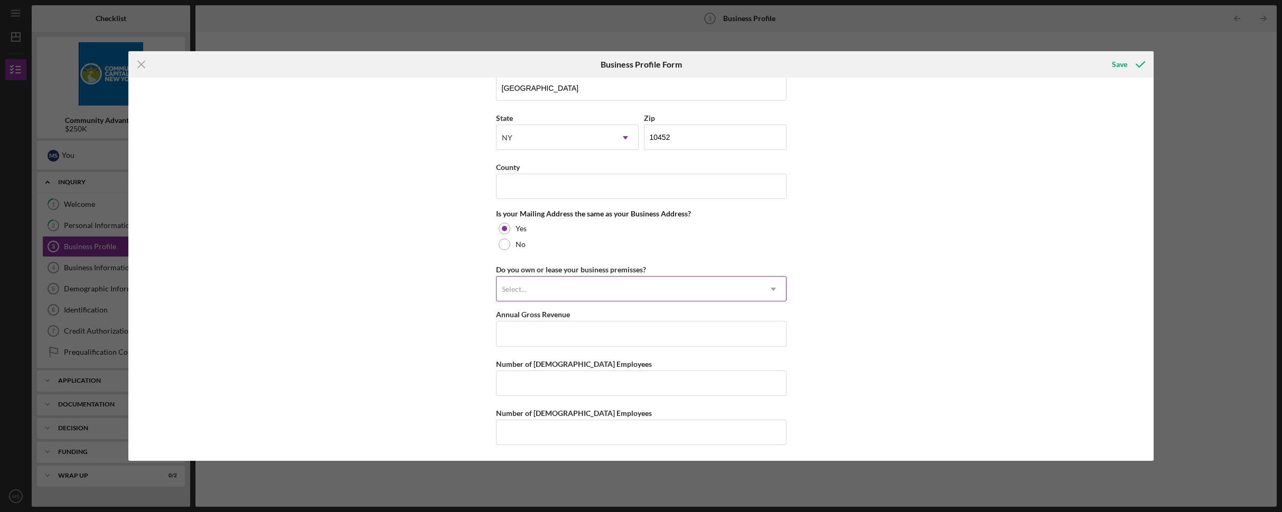
click at [603, 286] on div "Select..." at bounding box center [628, 289] width 264 height 24
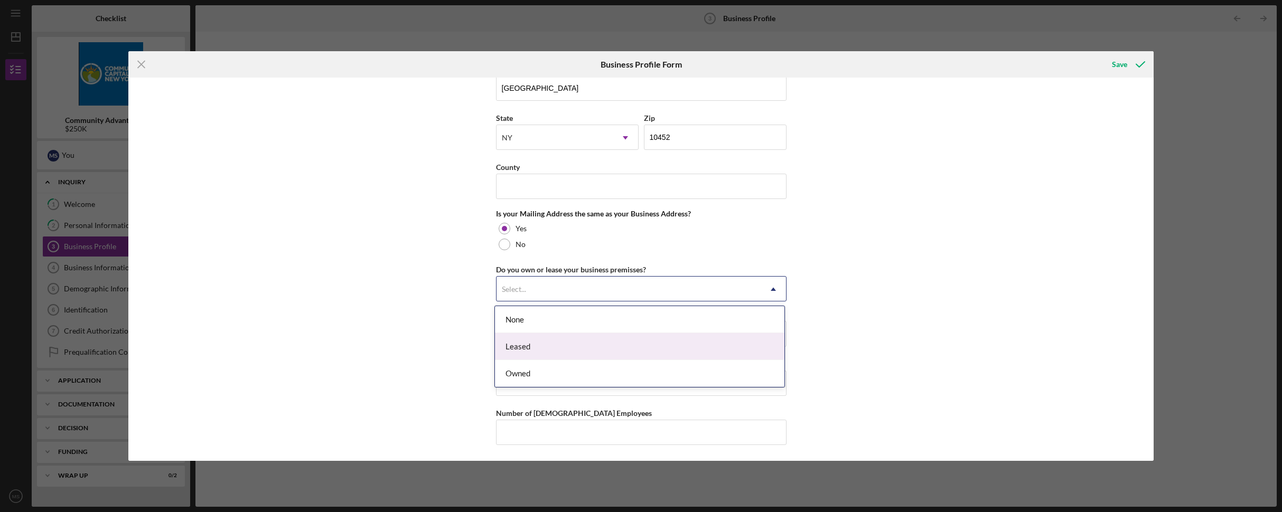
click at [544, 344] on div "Leased" at bounding box center [639, 346] width 289 height 27
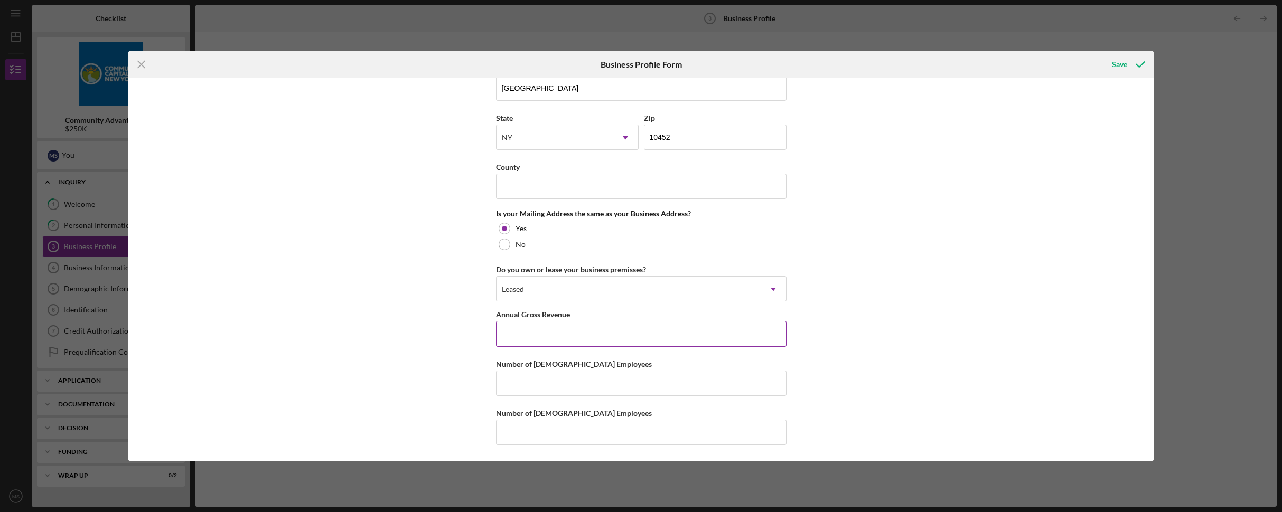
click at [571, 336] on input "Annual Gross Revenue" at bounding box center [641, 333] width 290 height 25
type input "$605,360"
click at [604, 380] on input "Number of [DEMOGRAPHIC_DATA] Employees" at bounding box center [641, 383] width 290 height 25
type input "3"
click at [657, 425] on input "Number of [DEMOGRAPHIC_DATA] Employees" at bounding box center [641, 432] width 290 height 25
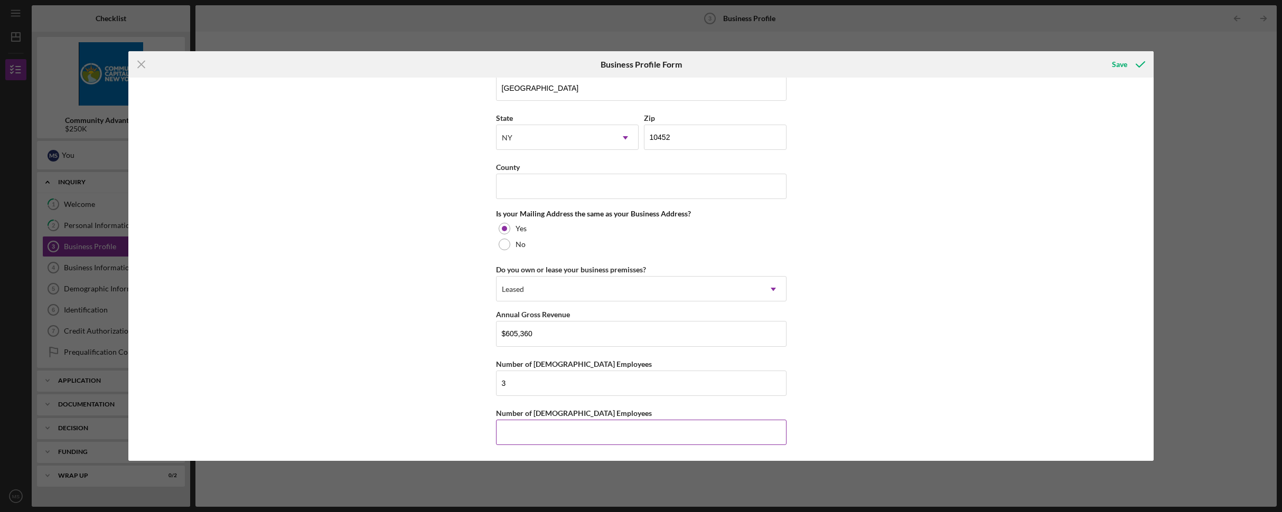
type input "2"
type input "1"
click at [895, 357] on div "Business Name SABI TRADING INC DBA Business Start Date [DATE] Legal Structure C…" at bounding box center [641, 269] width 1026 height 383
click at [1124, 61] on div "Save" at bounding box center [1119, 64] width 15 height 21
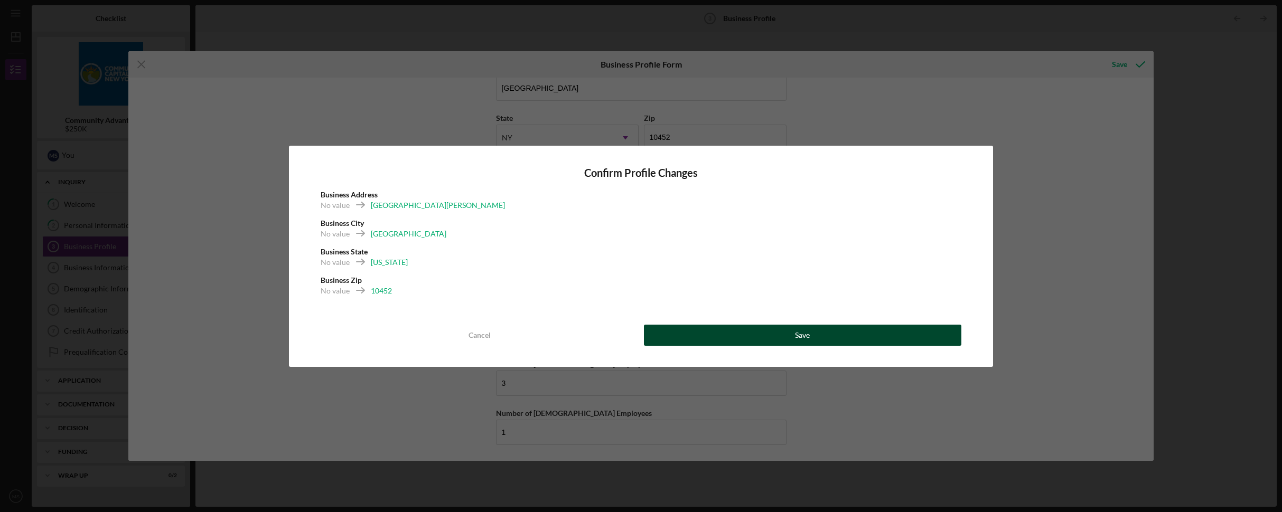
click at [770, 339] on button "Save" at bounding box center [803, 335] width 318 height 21
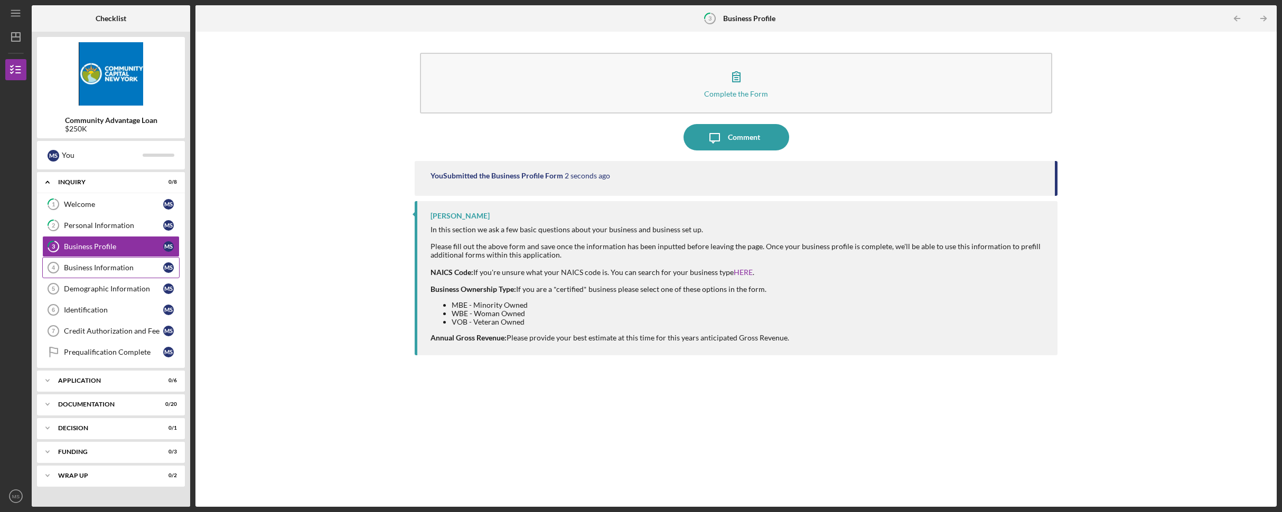
click at [110, 270] on div "Business Information" at bounding box center [113, 268] width 99 height 8
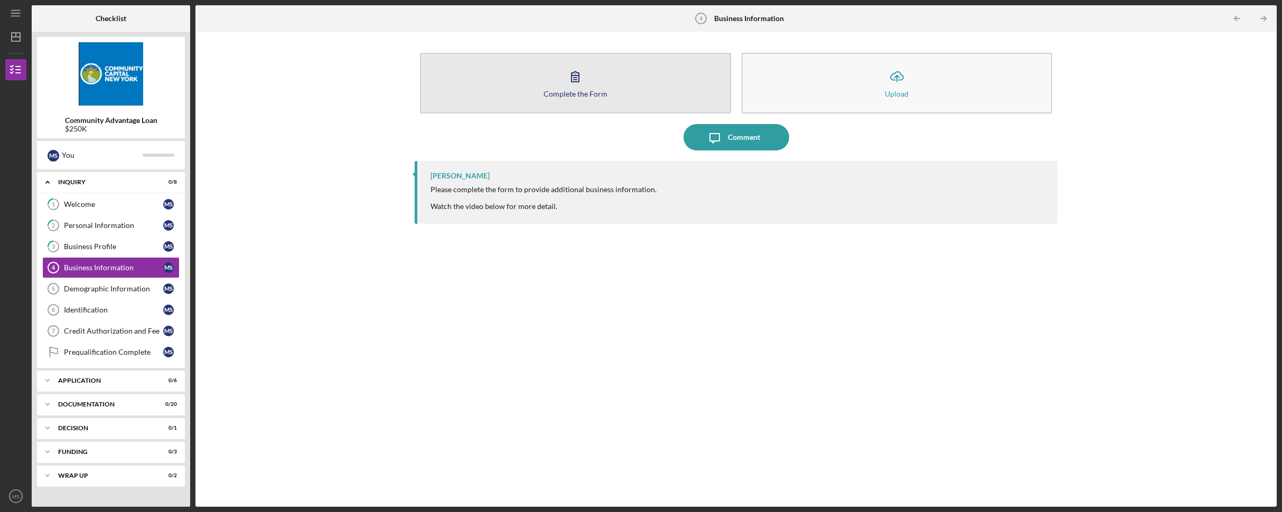
click at [564, 90] on div "Complete the Form" at bounding box center [575, 94] width 64 height 8
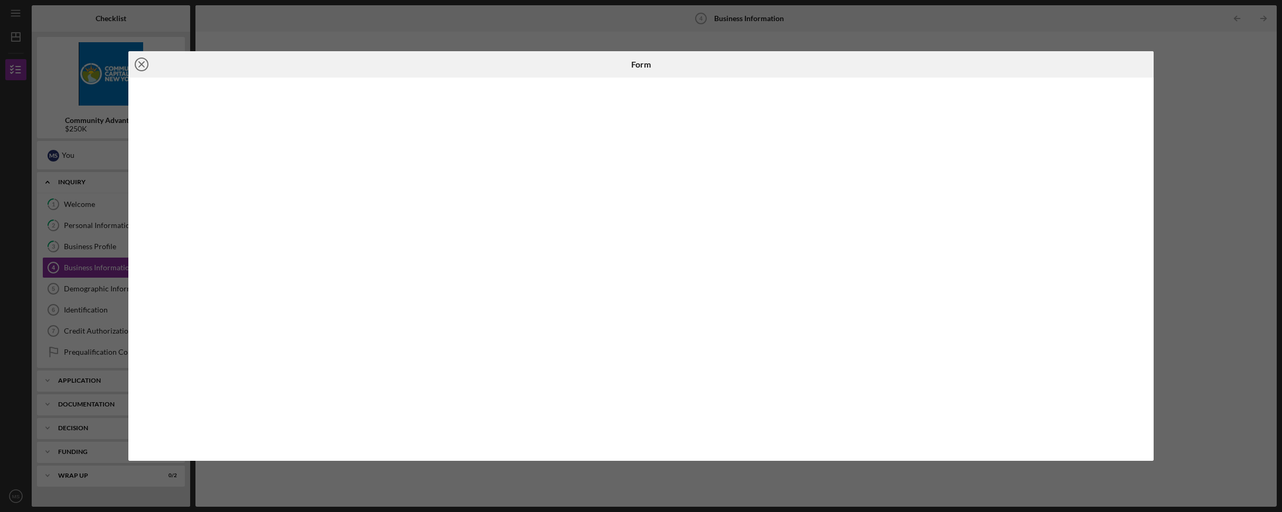
click at [143, 63] on icon "Icon/Close" at bounding box center [141, 64] width 26 height 26
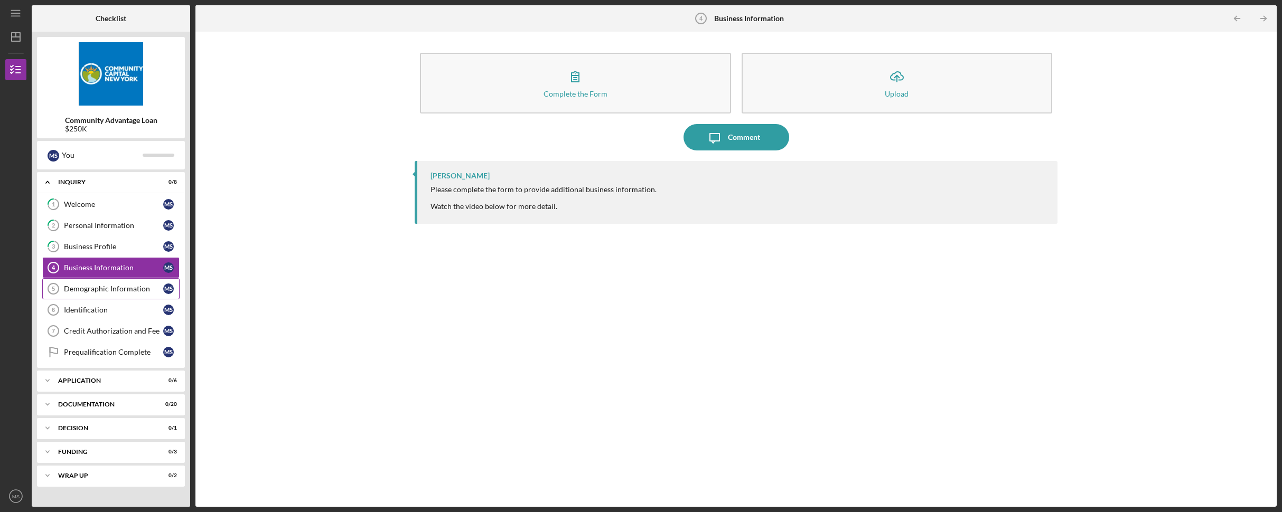
click at [92, 292] on div "Demographic Information" at bounding box center [113, 289] width 99 height 8
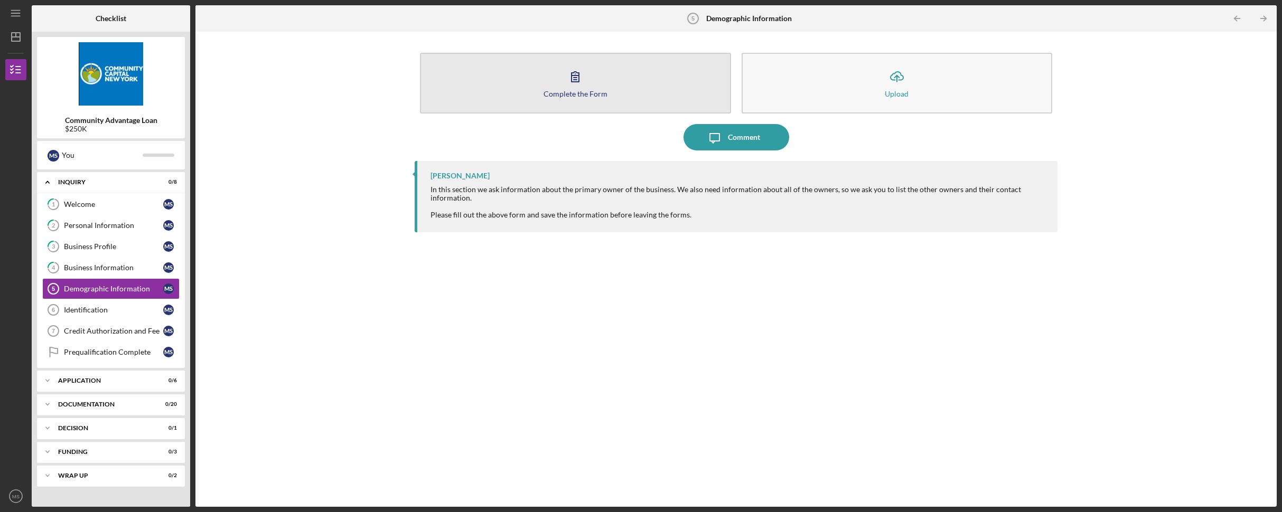
click at [594, 92] on div "Complete the Form" at bounding box center [575, 94] width 64 height 8
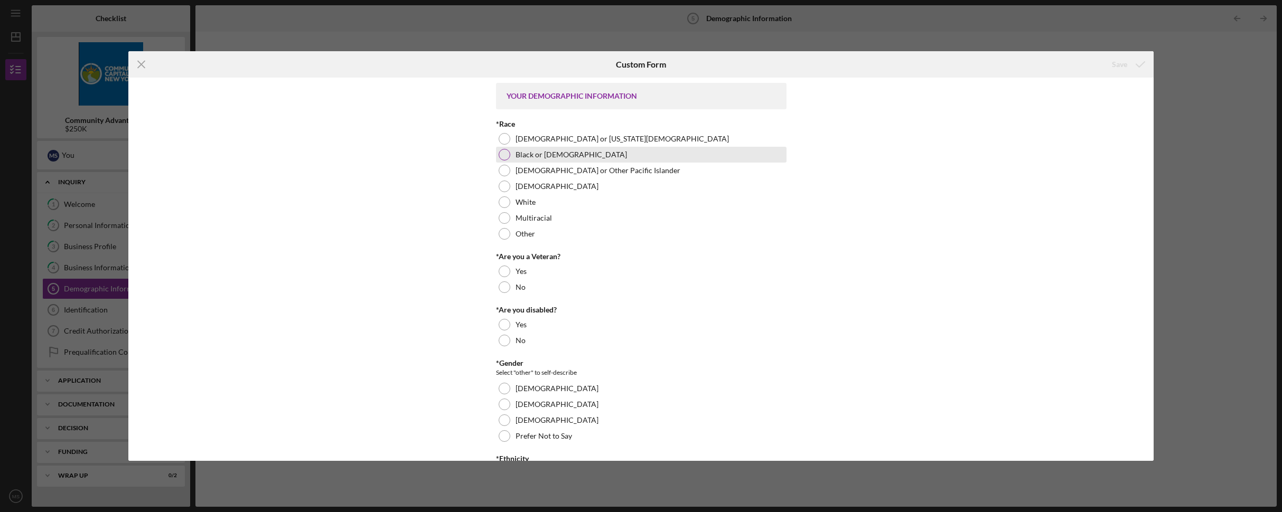
click at [507, 154] on div at bounding box center [505, 155] width 12 height 12
click at [506, 285] on div at bounding box center [505, 287] width 12 height 12
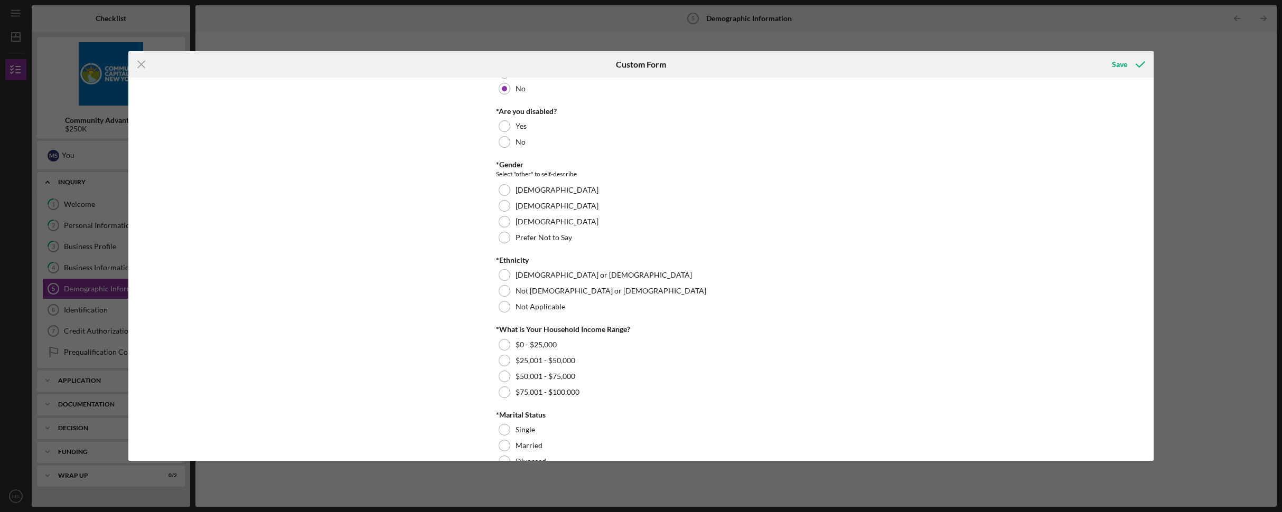
scroll to position [229, 0]
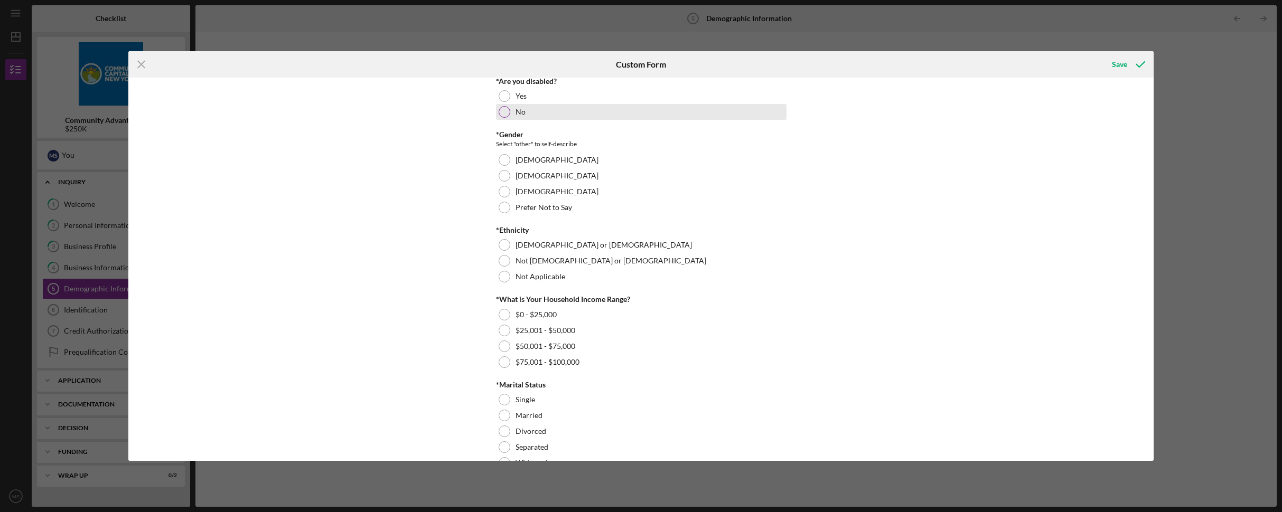
click at [502, 115] on div at bounding box center [505, 112] width 12 height 12
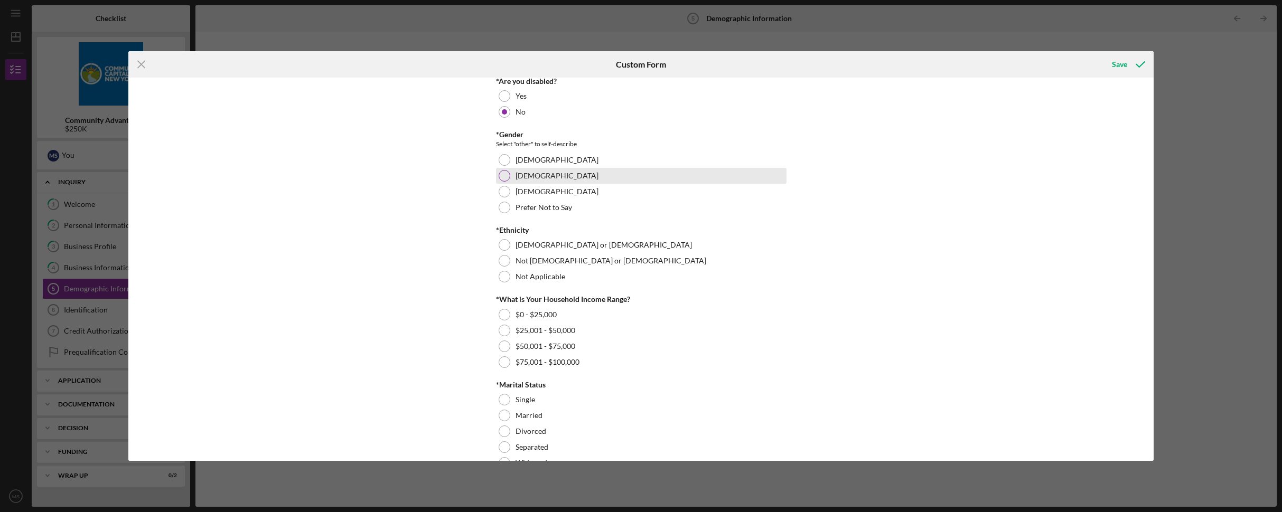
click at [502, 174] on div at bounding box center [505, 176] width 12 height 12
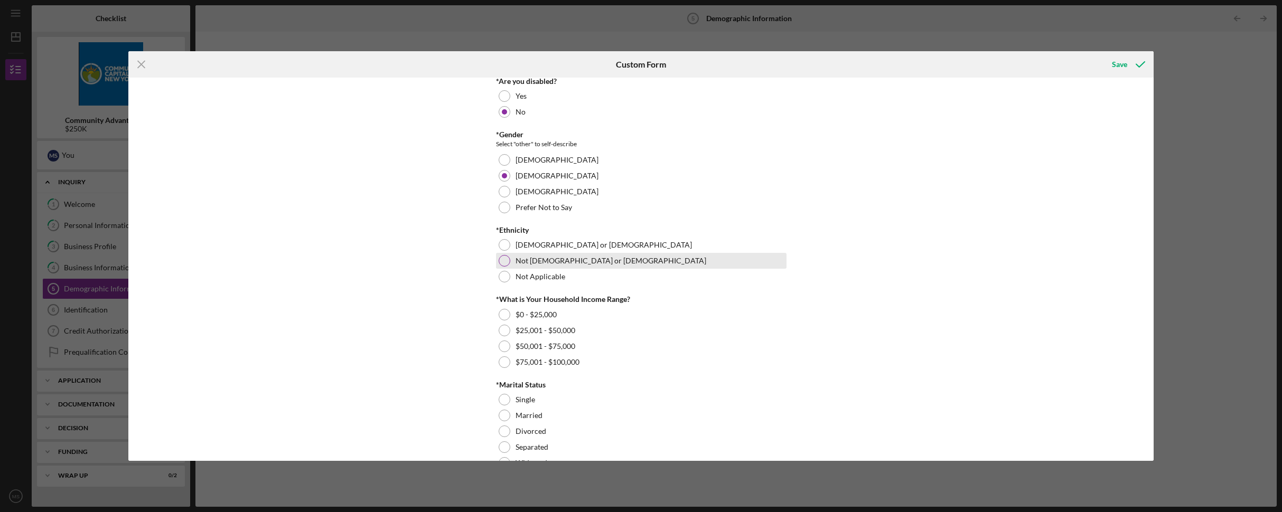
click at [505, 261] on div at bounding box center [505, 261] width 12 height 12
click at [502, 346] on div at bounding box center [505, 347] width 12 height 12
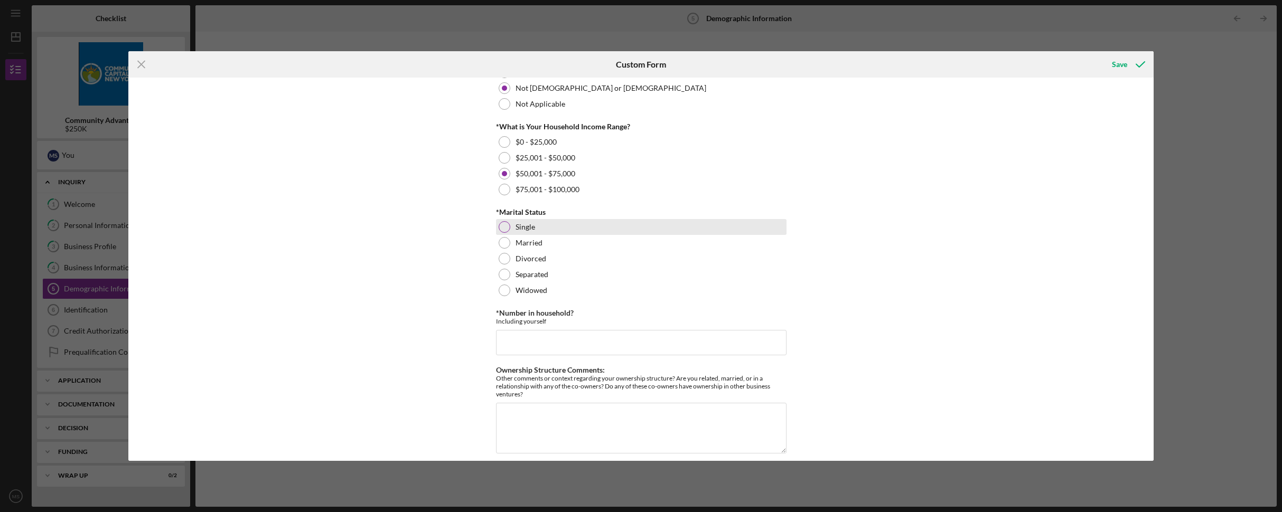
click at [505, 227] on div at bounding box center [505, 227] width 12 height 12
click at [574, 341] on input "*Number in household?" at bounding box center [641, 342] width 290 height 25
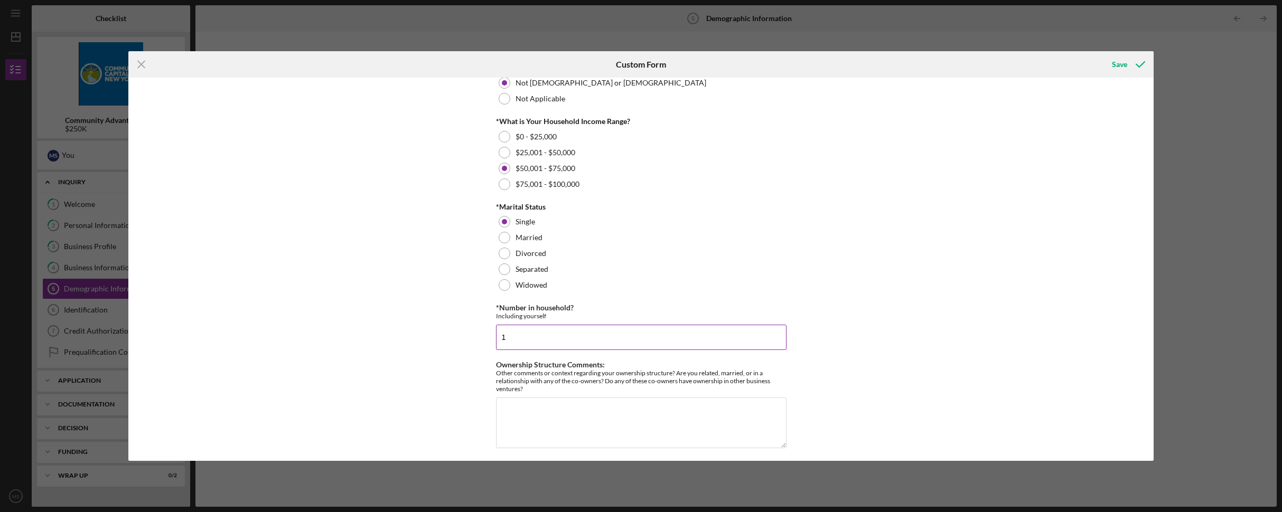
scroll to position [411, 0]
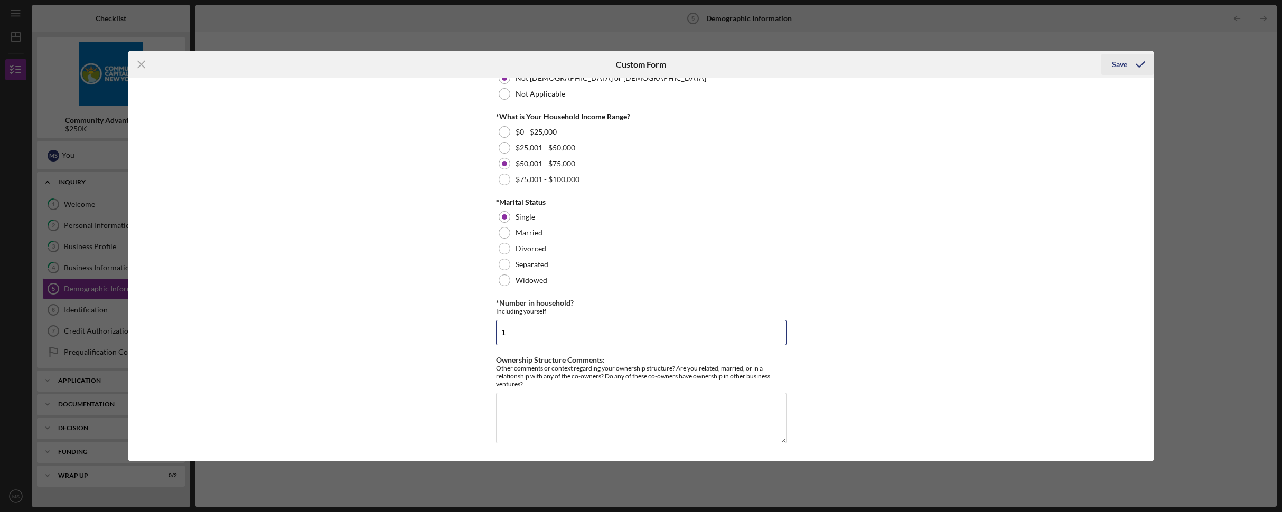
type input "1"
click at [1117, 67] on div "Save" at bounding box center [1119, 64] width 15 height 21
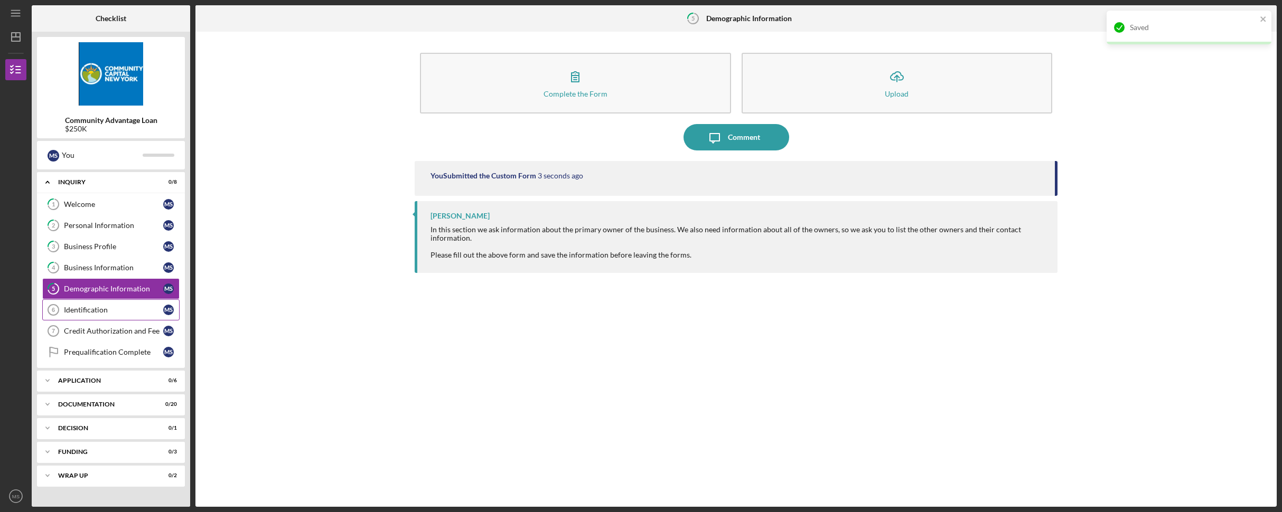
click at [79, 309] on div "Identification" at bounding box center [113, 310] width 99 height 8
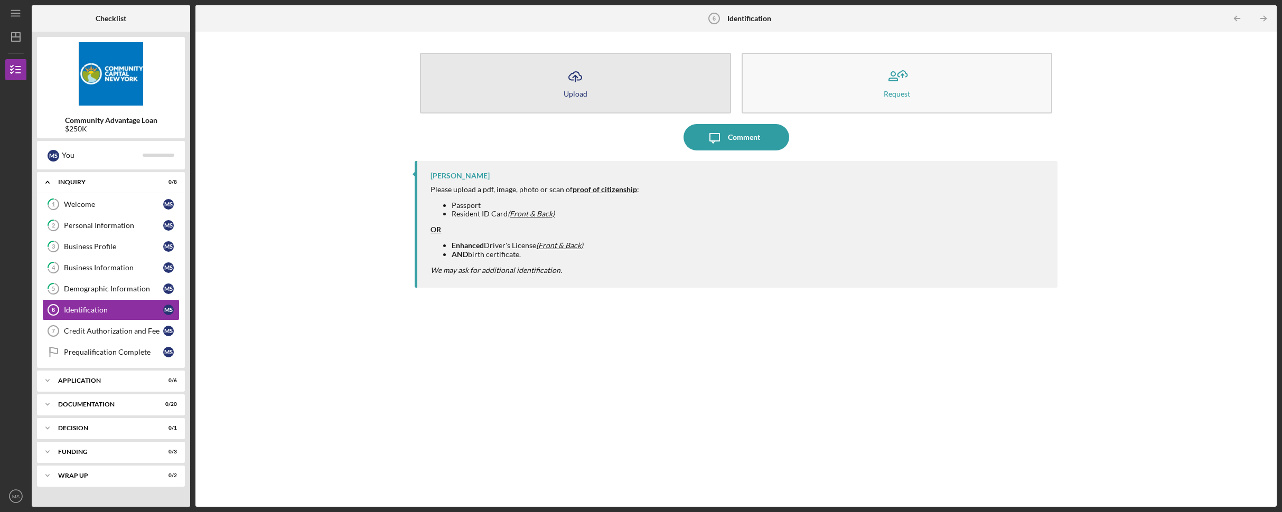
click at [575, 78] on line "button" at bounding box center [575, 79] width 0 height 6
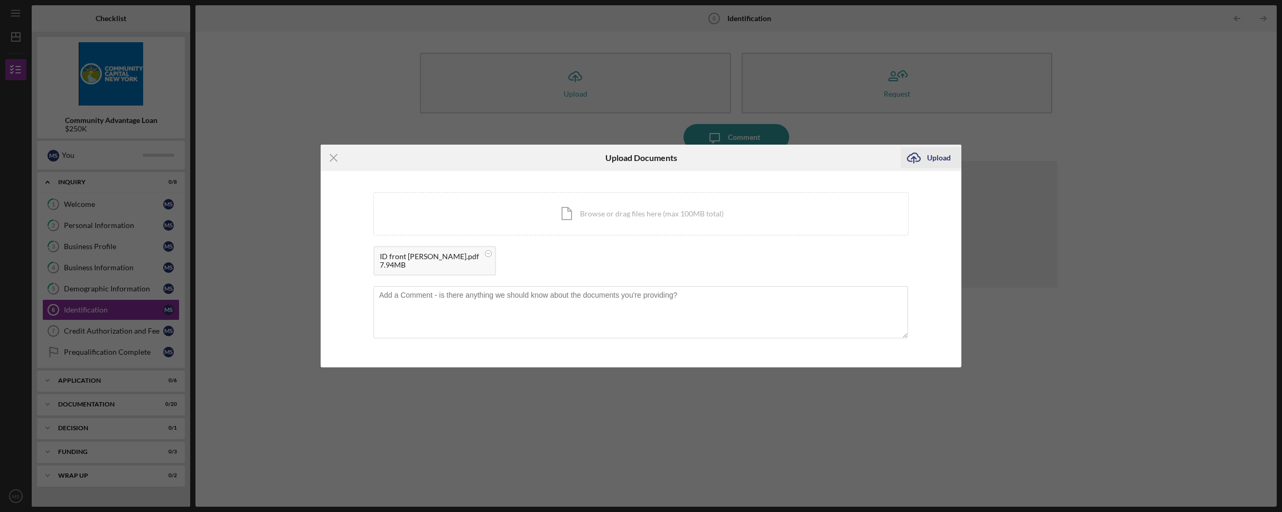
click at [931, 155] on div "Upload" at bounding box center [939, 157] width 24 height 21
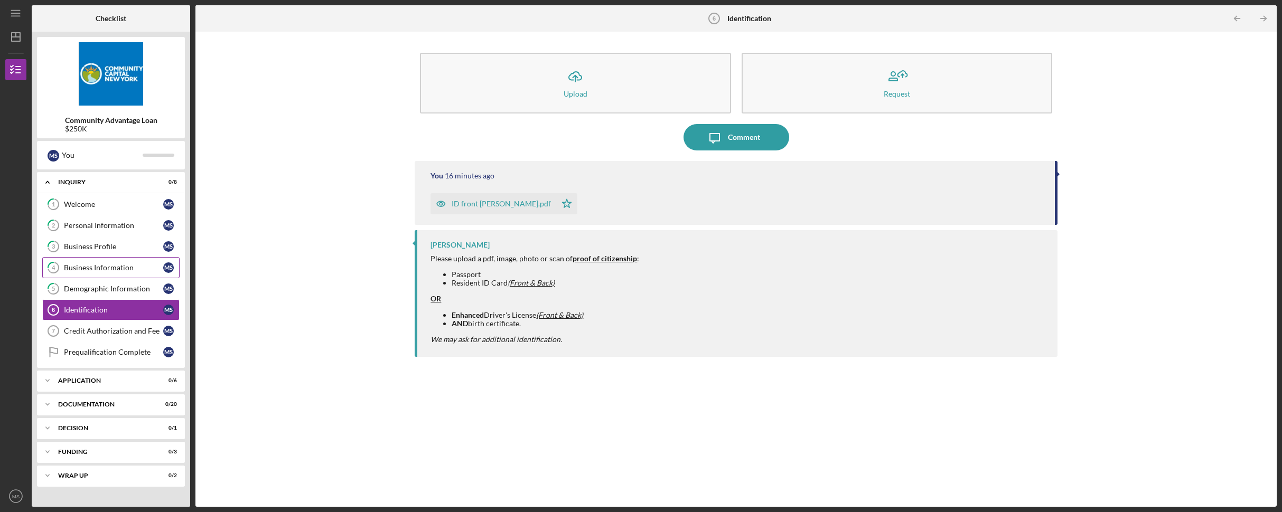
click at [107, 270] on div "Business Information" at bounding box center [113, 268] width 99 height 8
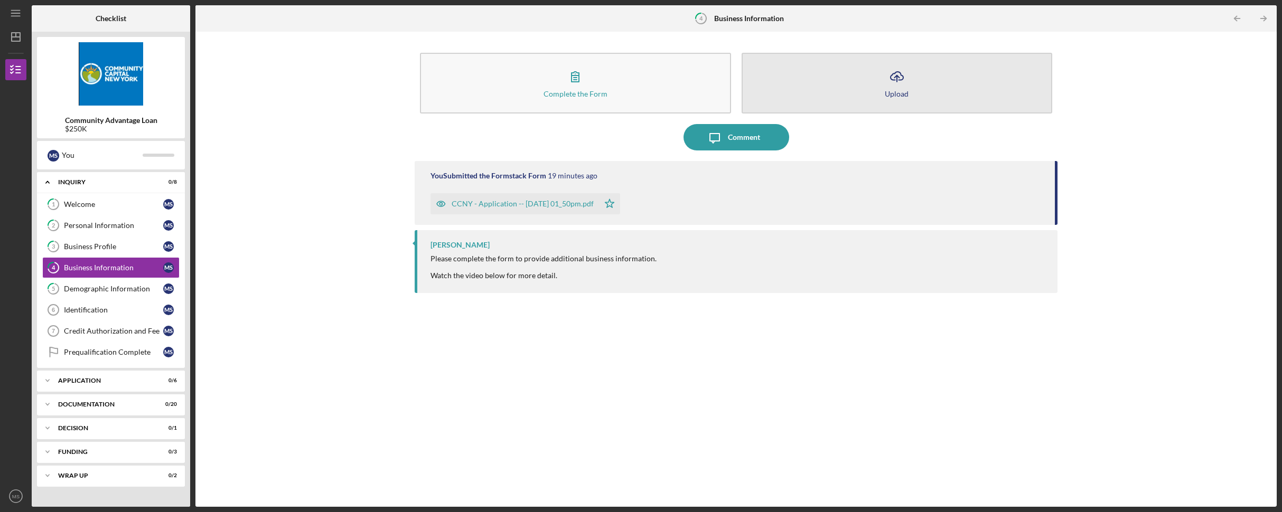
click at [897, 83] on icon "Icon/Upload" at bounding box center [897, 76] width 26 height 26
